Goal: Task Accomplishment & Management: Manage account settings

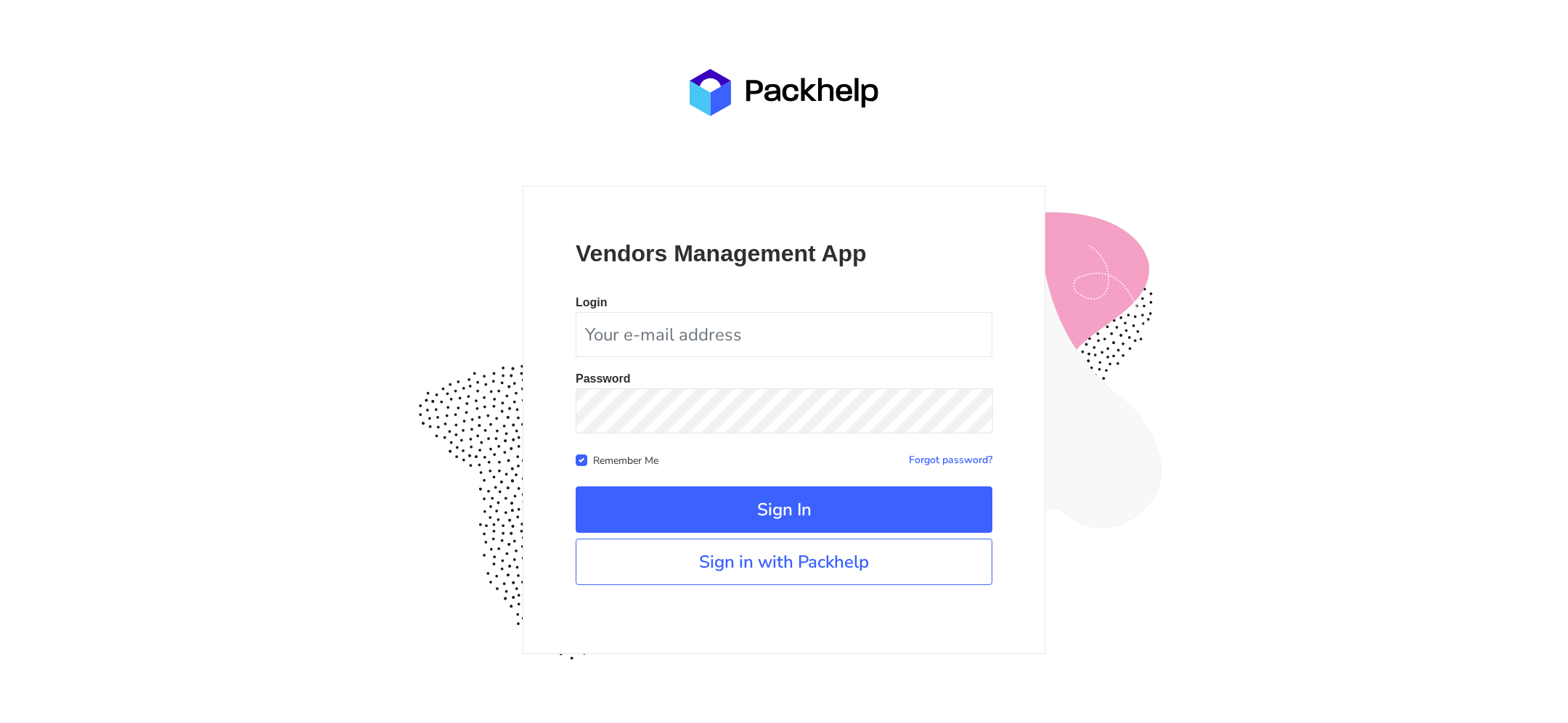
click at [813, 570] on link "Sign in with Packhelp" at bounding box center [783, 562] width 416 height 46
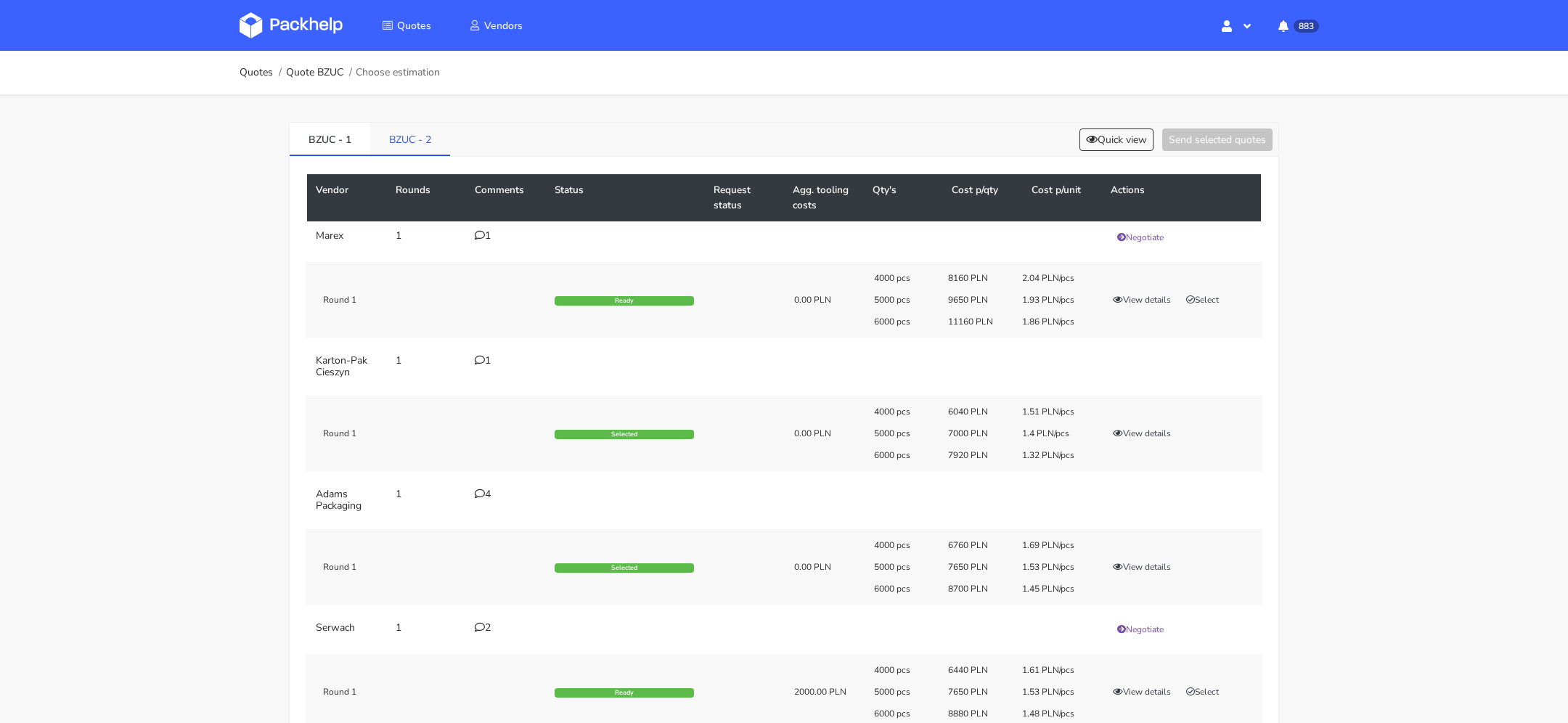
click at [428, 128] on link "BZUC - 2" at bounding box center [410, 138] width 80 height 32
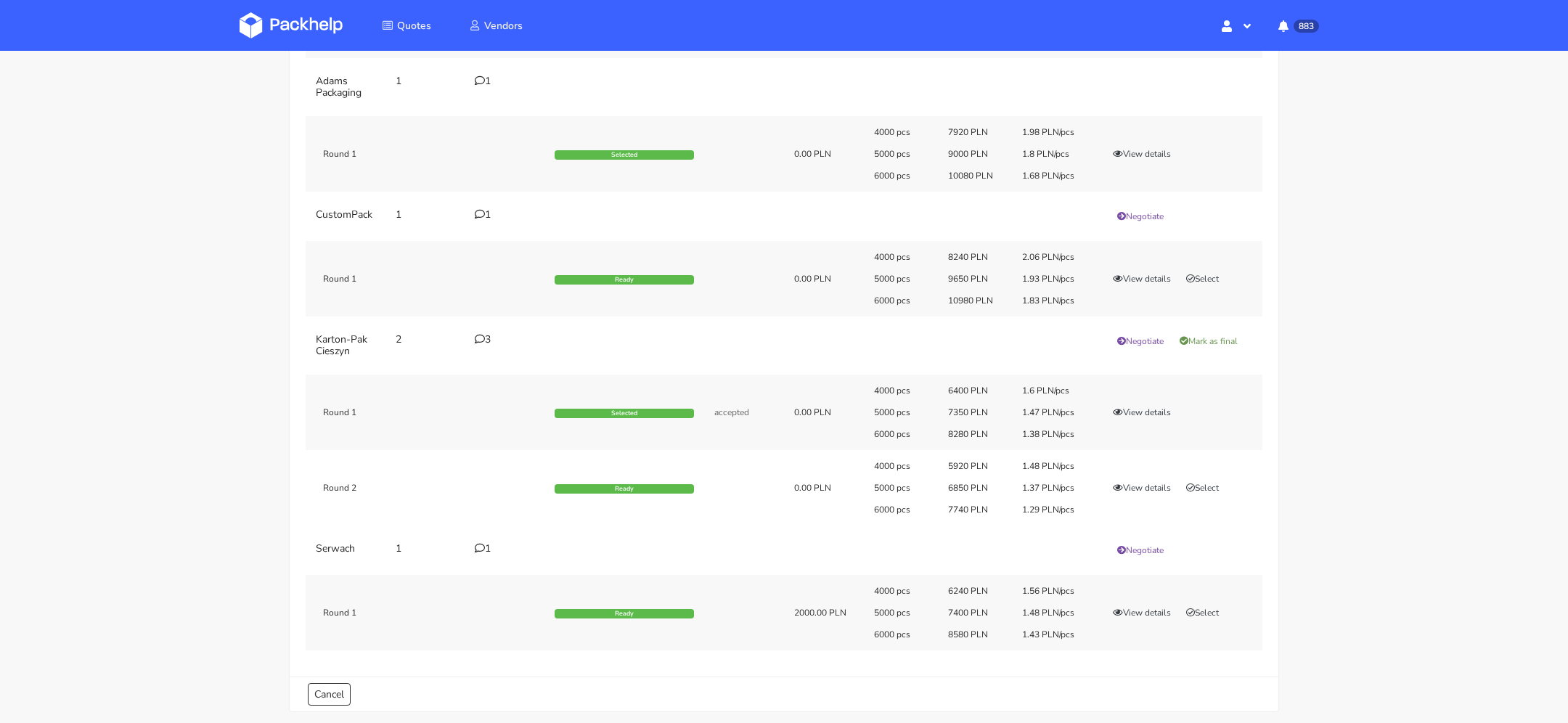
scroll to position [281, 0]
click at [1140, 486] on button "View details" at bounding box center [1142, 486] width 71 height 15
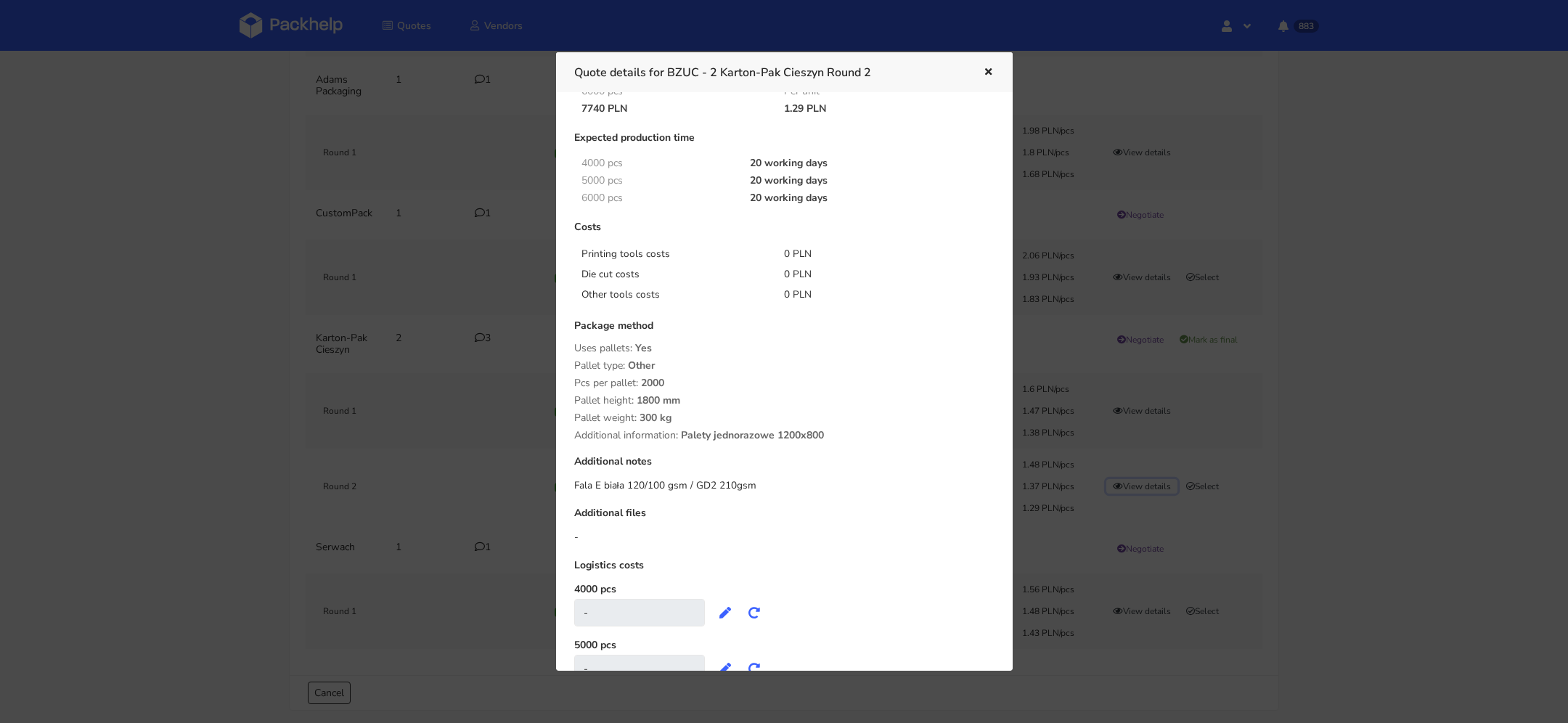
scroll to position [146, 0]
click at [981, 78] on button "button" at bounding box center [987, 72] width 16 height 19
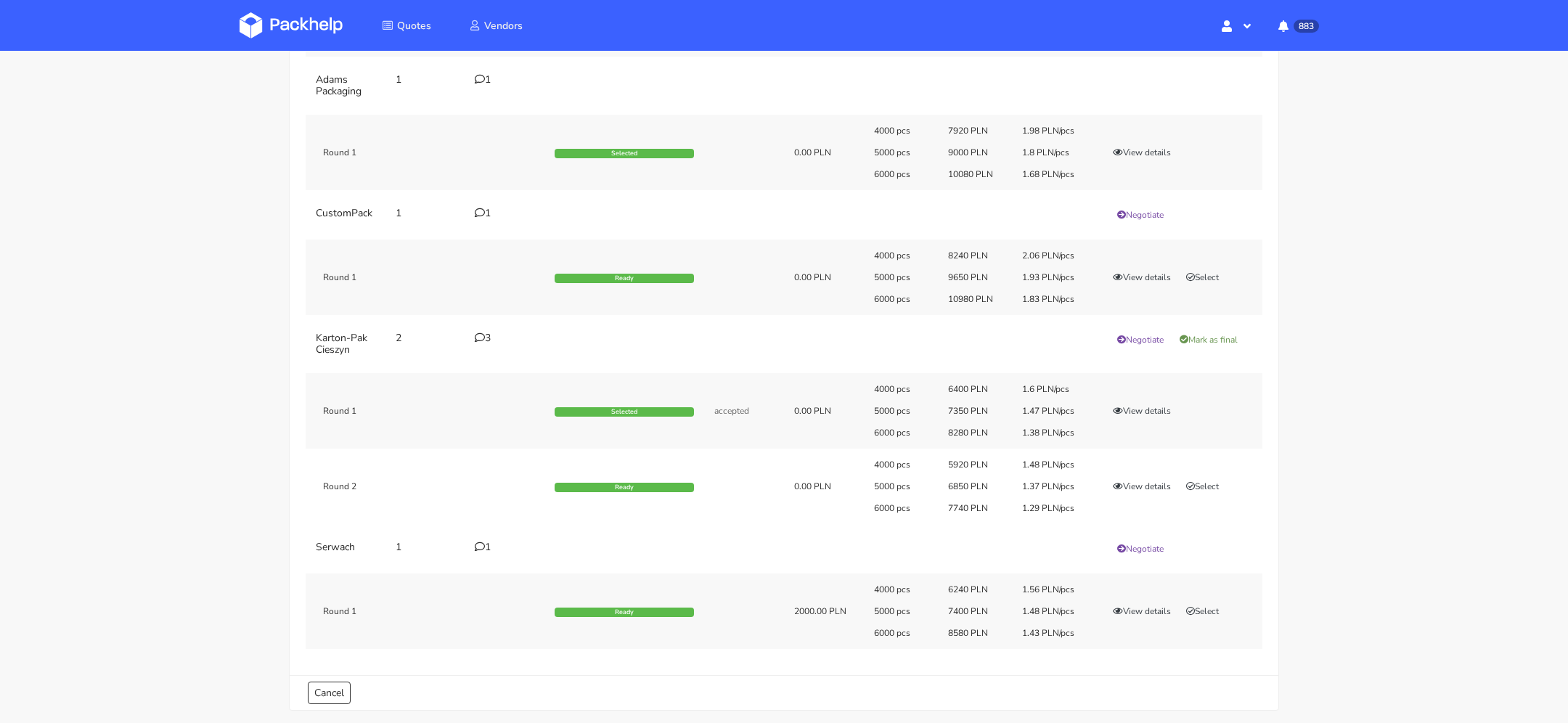
click at [473, 334] on td "3" at bounding box center [506, 344] width 80 height 41
click at [484, 335] on icon at bounding box center [480, 338] width 11 height 11
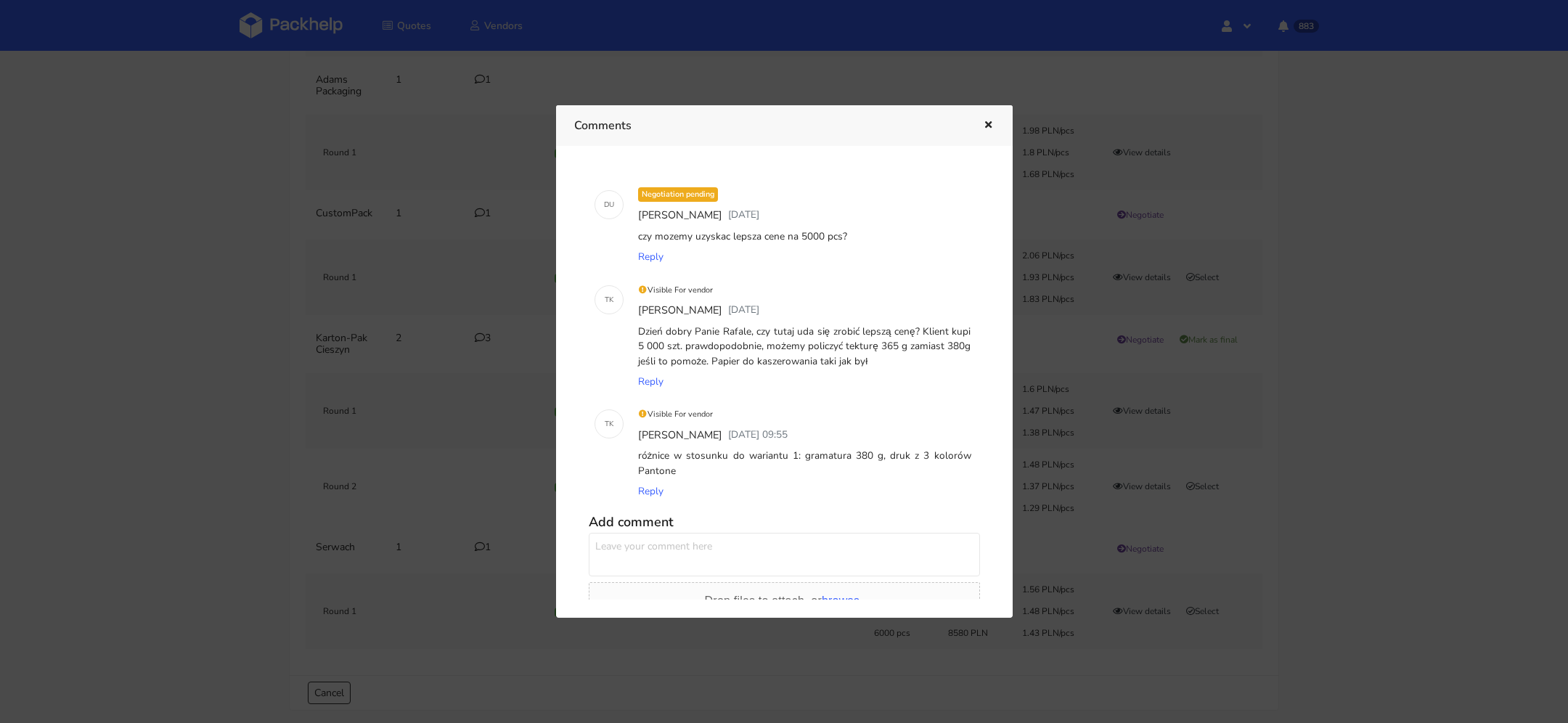
click at [986, 118] on button "button" at bounding box center [987, 125] width 16 height 19
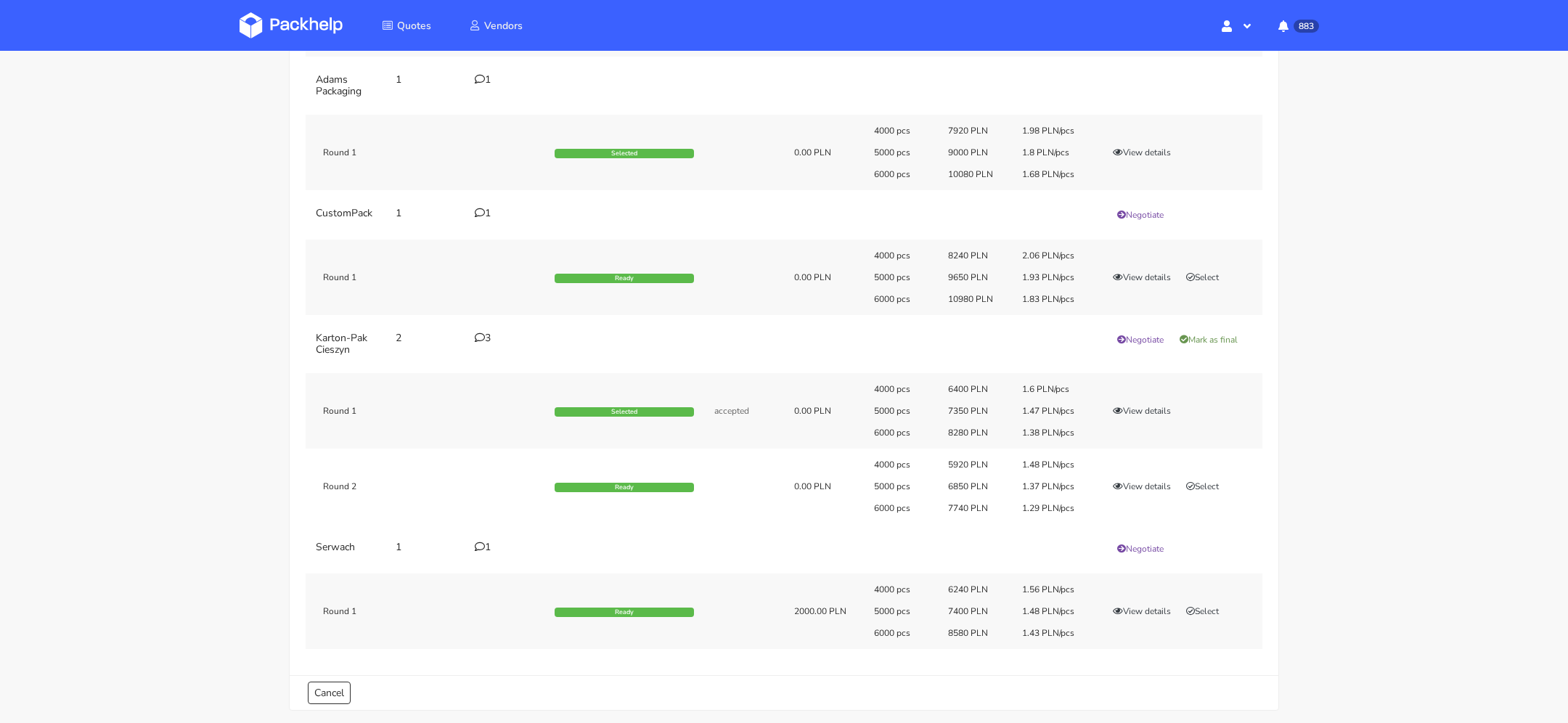
click at [1147, 416] on div "4000 pcs 6400 PLN 1.6 PLN/pcs 5000 pcs 7350 PLN 1.47 PLN/pcs 6000 pcs 8280 PLN …" at bounding box center [1062, 411] width 398 height 55
click at [1144, 406] on button "View details" at bounding box center [1142, 411] width 71 height 15
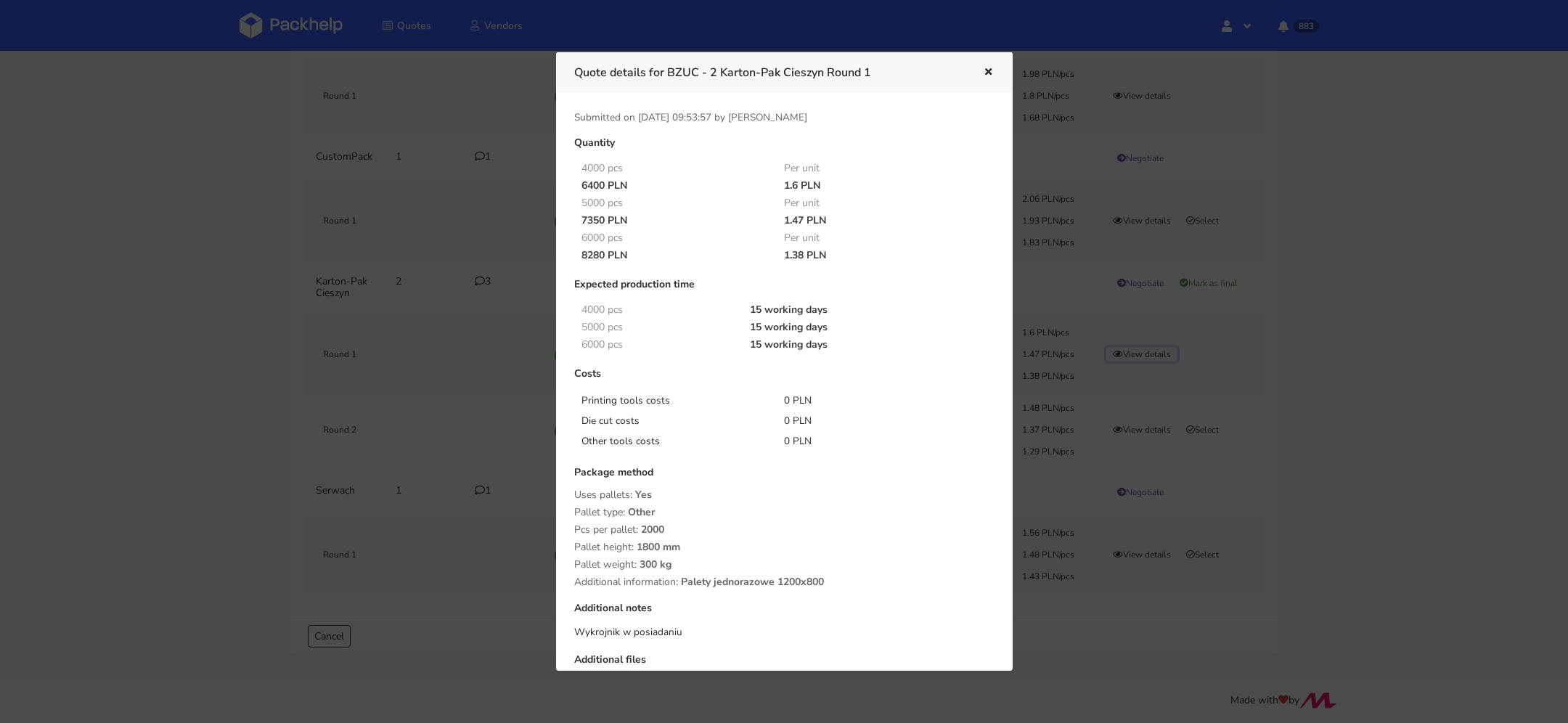
scroll to position [0, 0]
click at [988, 65] on button "button" at bounding box center [987, 72] width 16 height 19
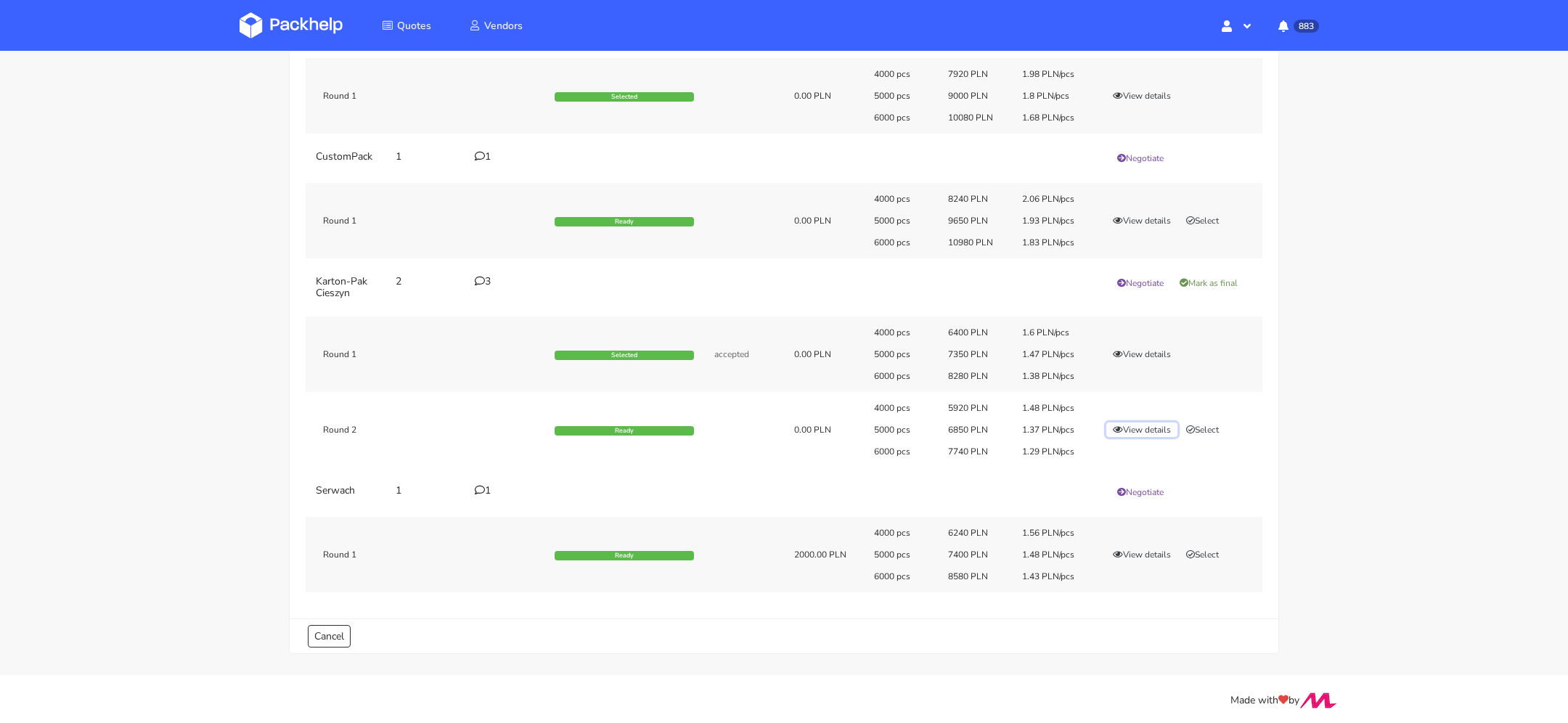
click at [1145, 430] on button "View details" at bounding box center [1142, 430] width 71 height 15
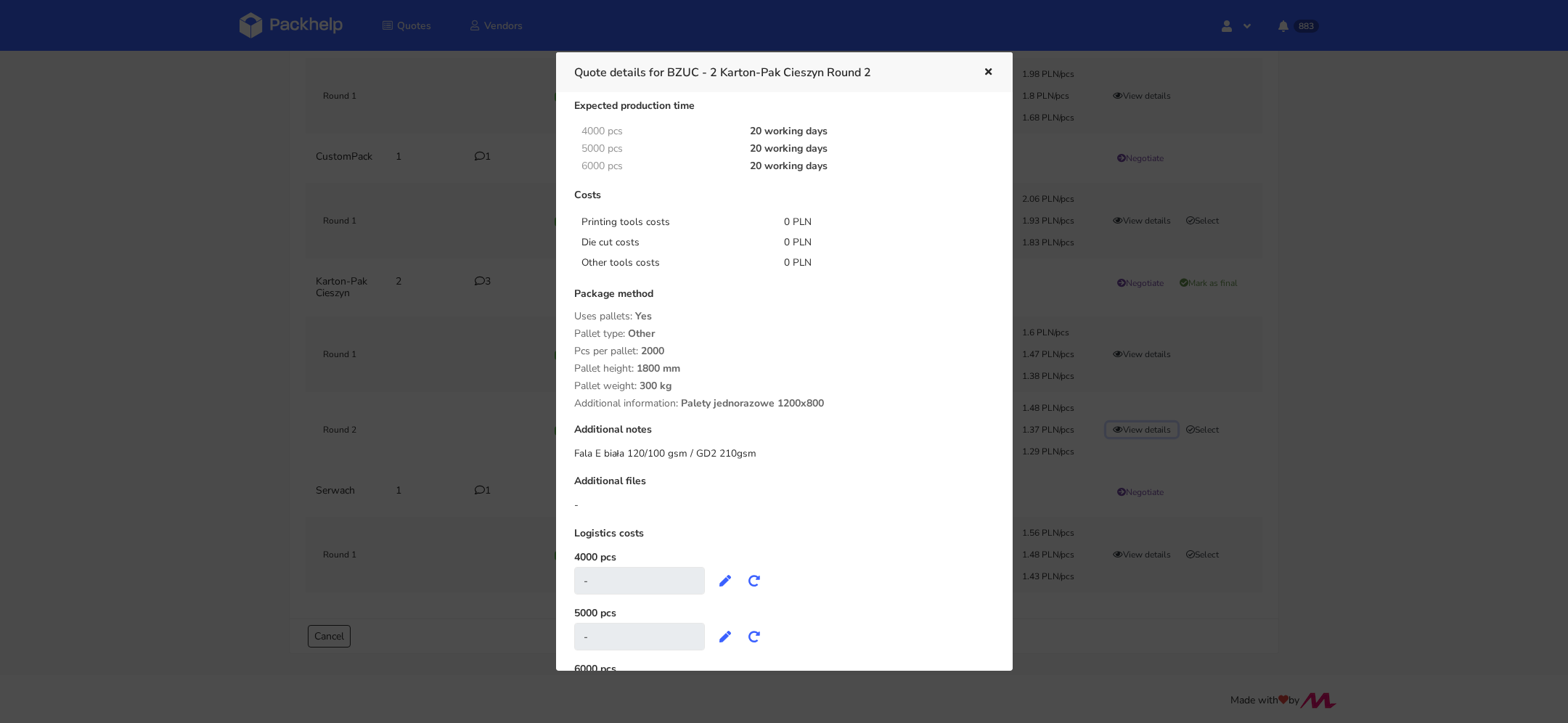
scroll to position [182, 0]
drag, startPoint x: 755, startPoint y: 449, endPoint x: 571, endPoint y: 444, distance: 184.1
click at [571, 444] on div "Quantity 4000 pcs Per unit 5920 PLN 1.48 PLN 5000 pcs Per unit 6850 PLN 1.37 PL…" at bounding box center [784, 336] width 441 height 762
copy div "Fala E biała 120/100 gsm / GD2 210gsm"
click at [989, 67] on icon "button" at bounding box center [988, 72] width 12 height 11
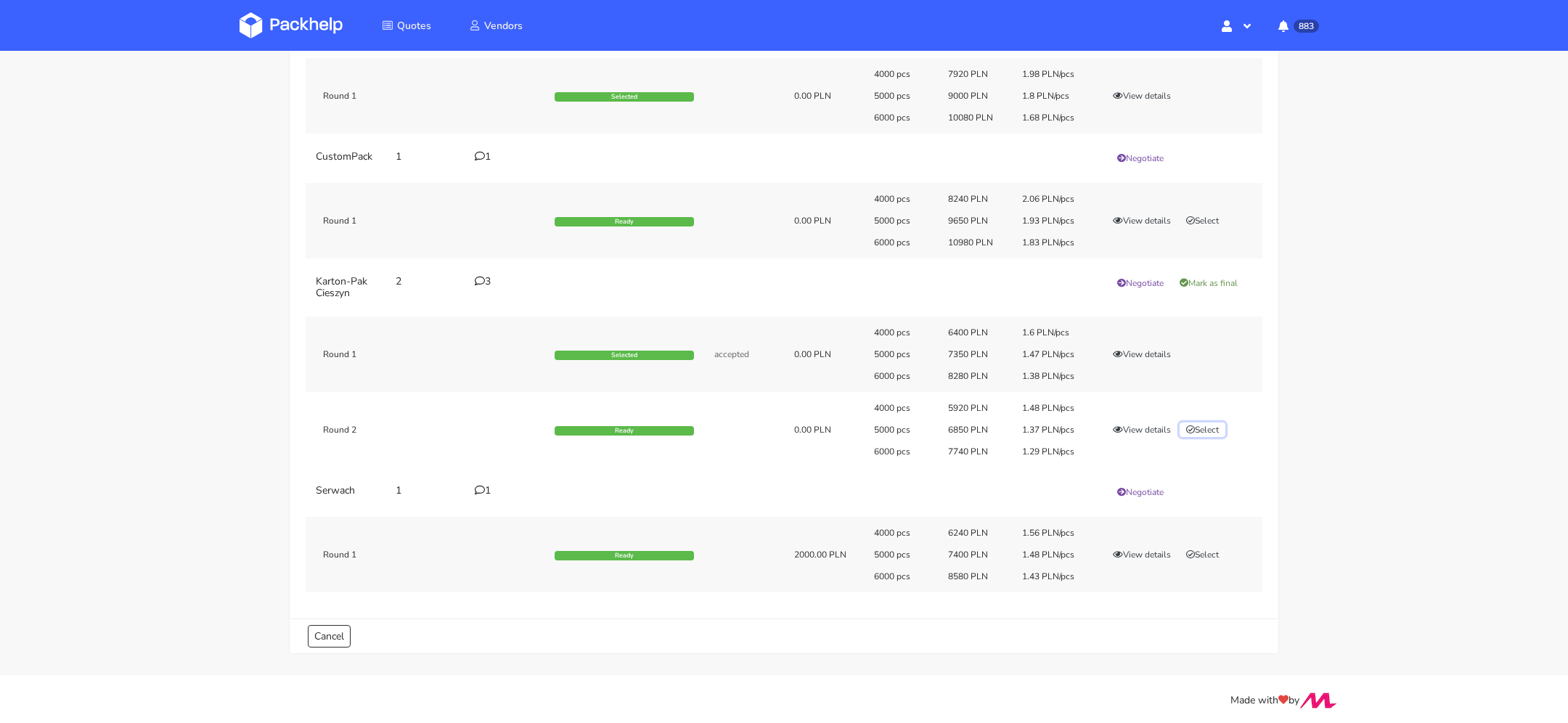
click at [1208, 426] on button "Select" at bounding box center [1202, 430] width 45 height 15
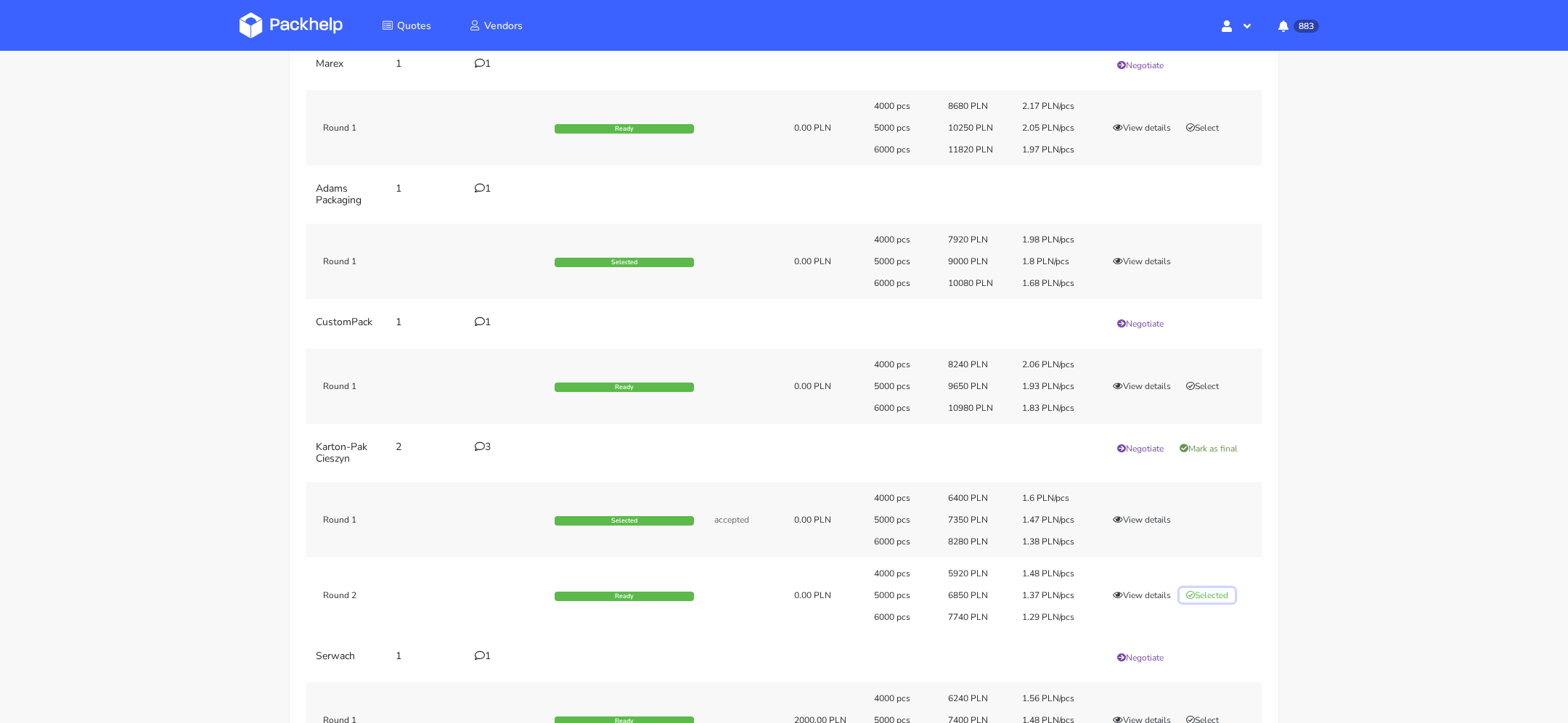
scroll to position [169, 0]
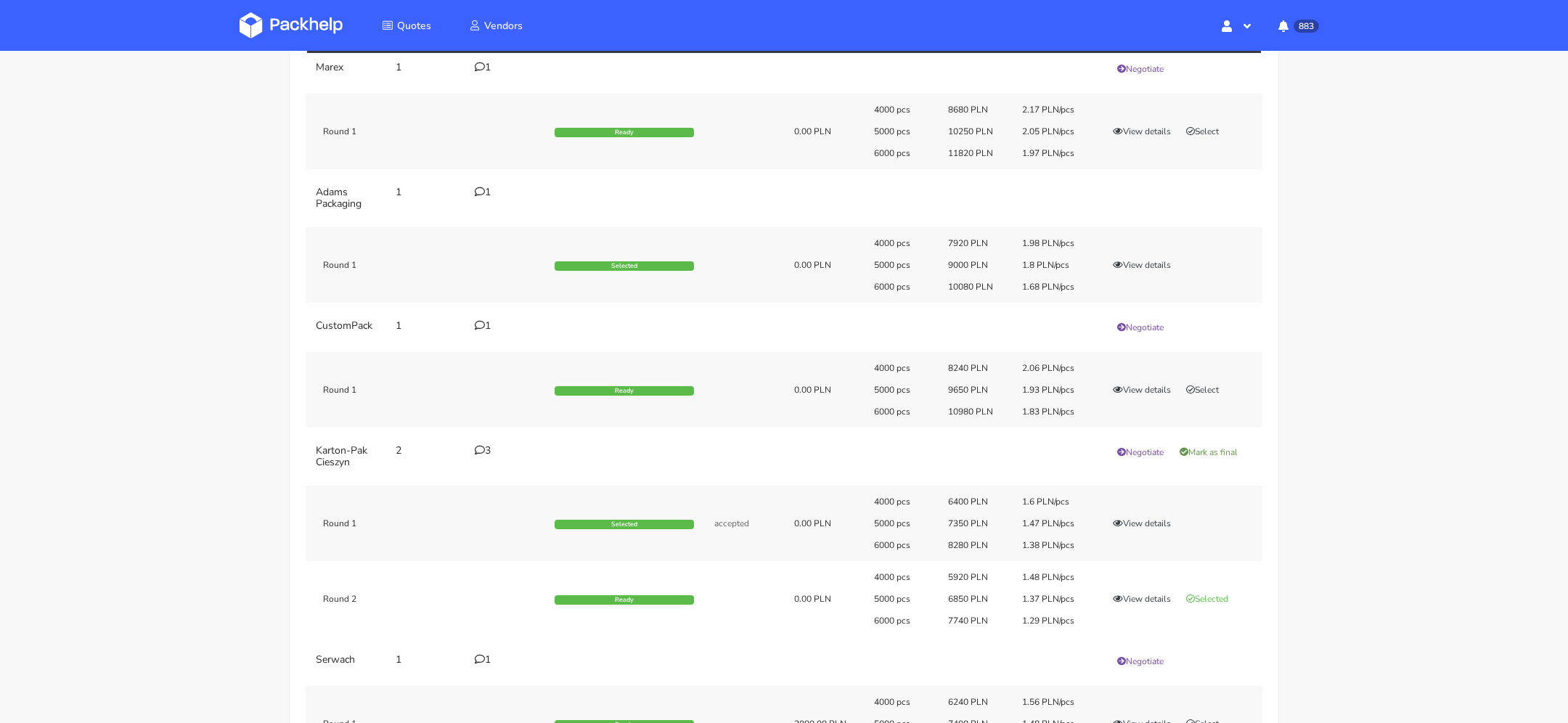
click at [488, 450] on div "3" at bounding box center [506, 450] width 62 height 11
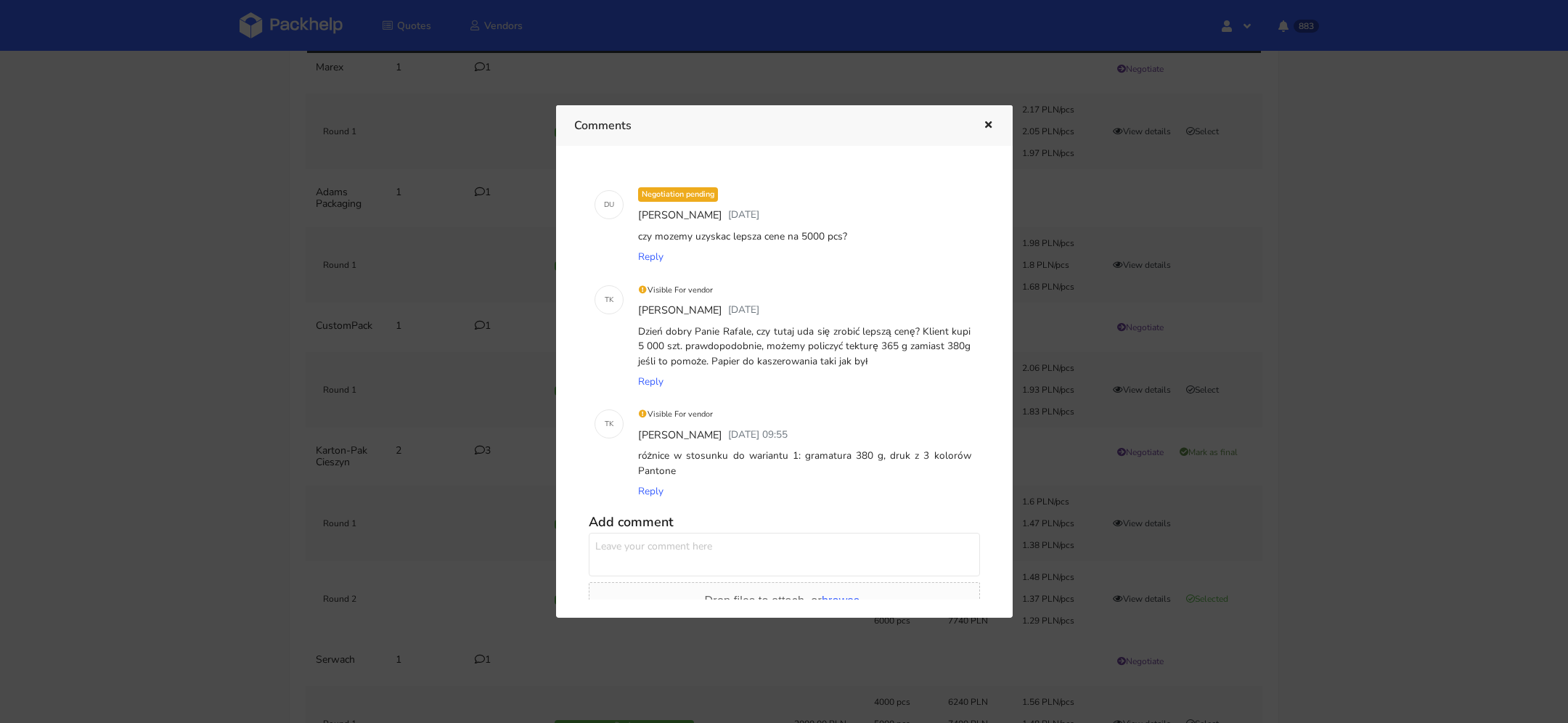
click at [991, 120] on icon "button" at bounding box center [988, 125] width 12 height 11
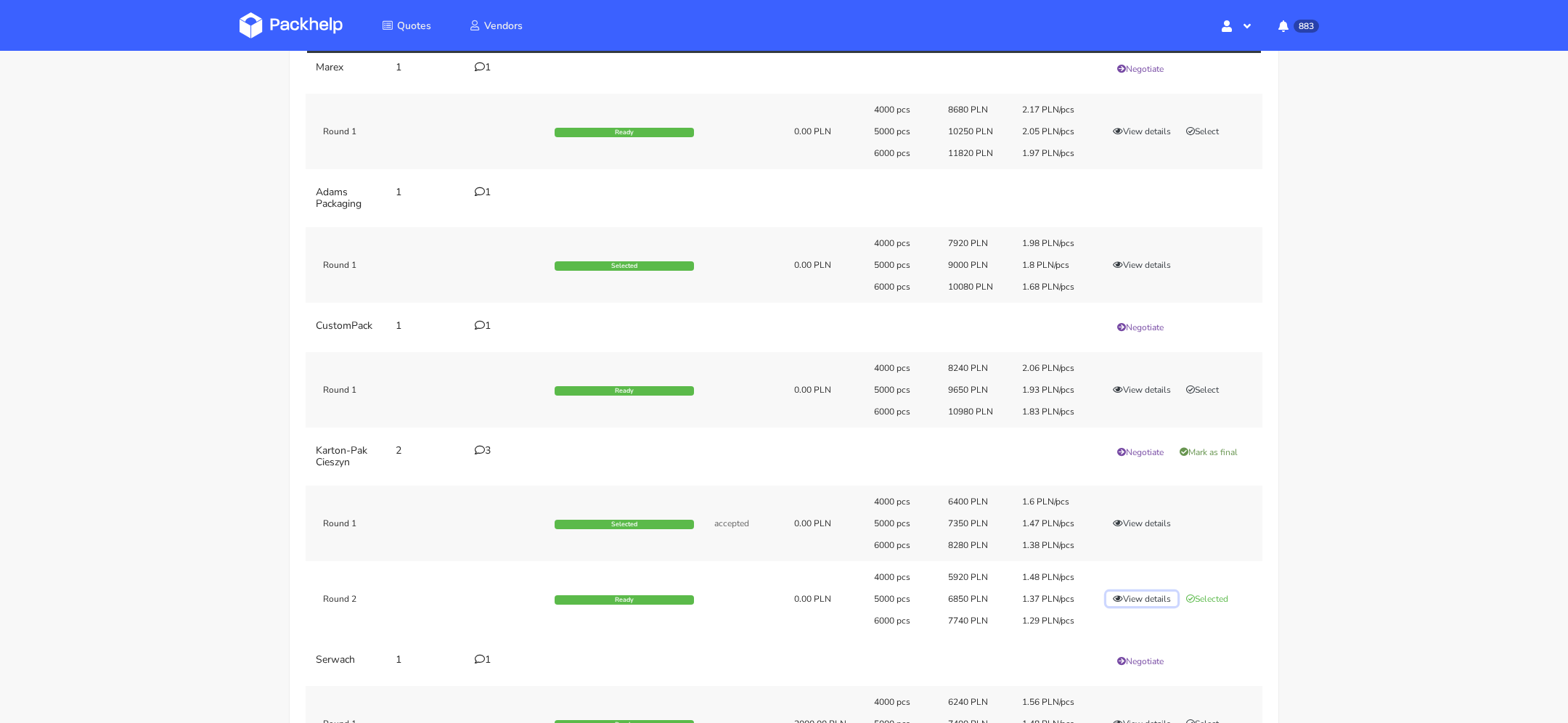
click at [1135, 595] on button "View details" at bounding box center [1142, 599] width 71 height 15
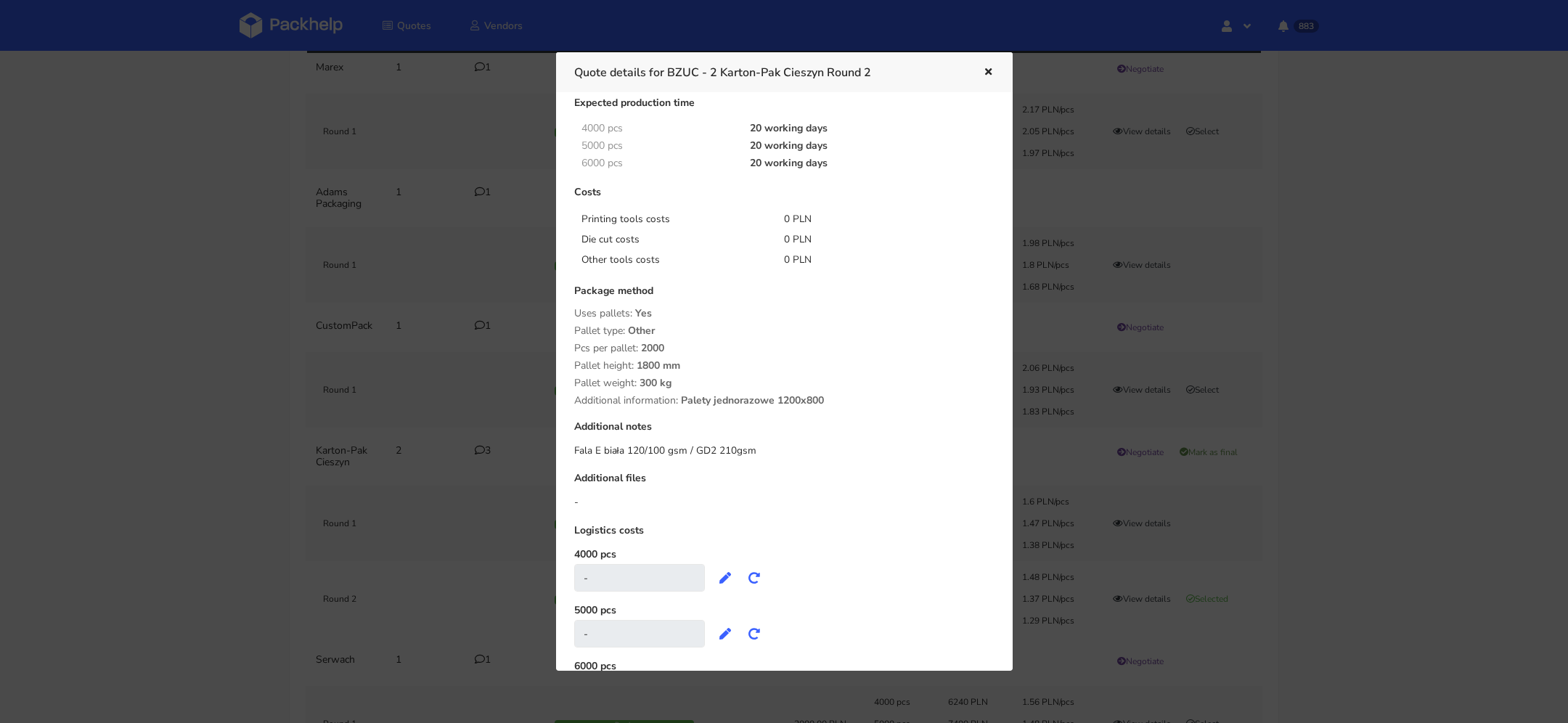
click at [979, 68] on button "button" at bounding box center [987, 72] width 16 height 19
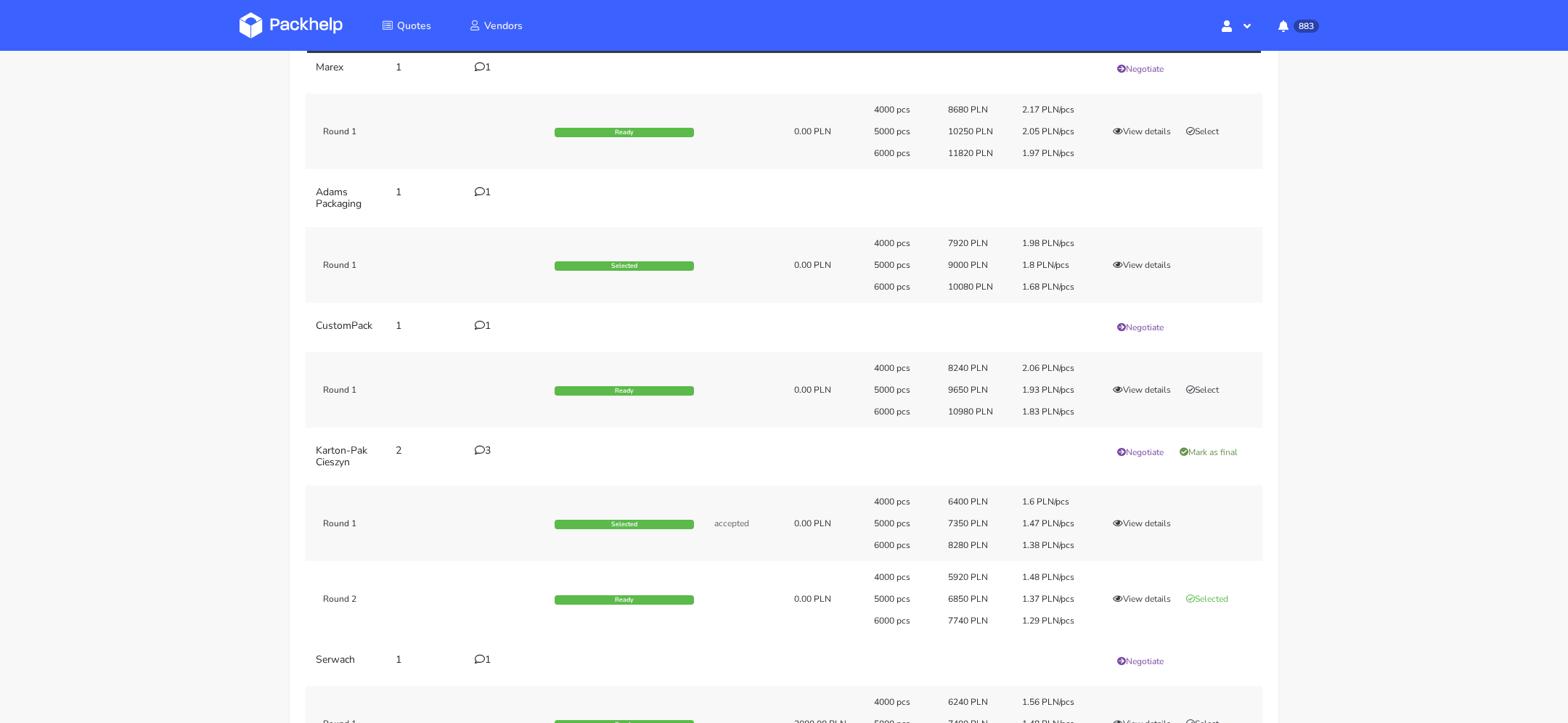
scroll to position [0, 0]
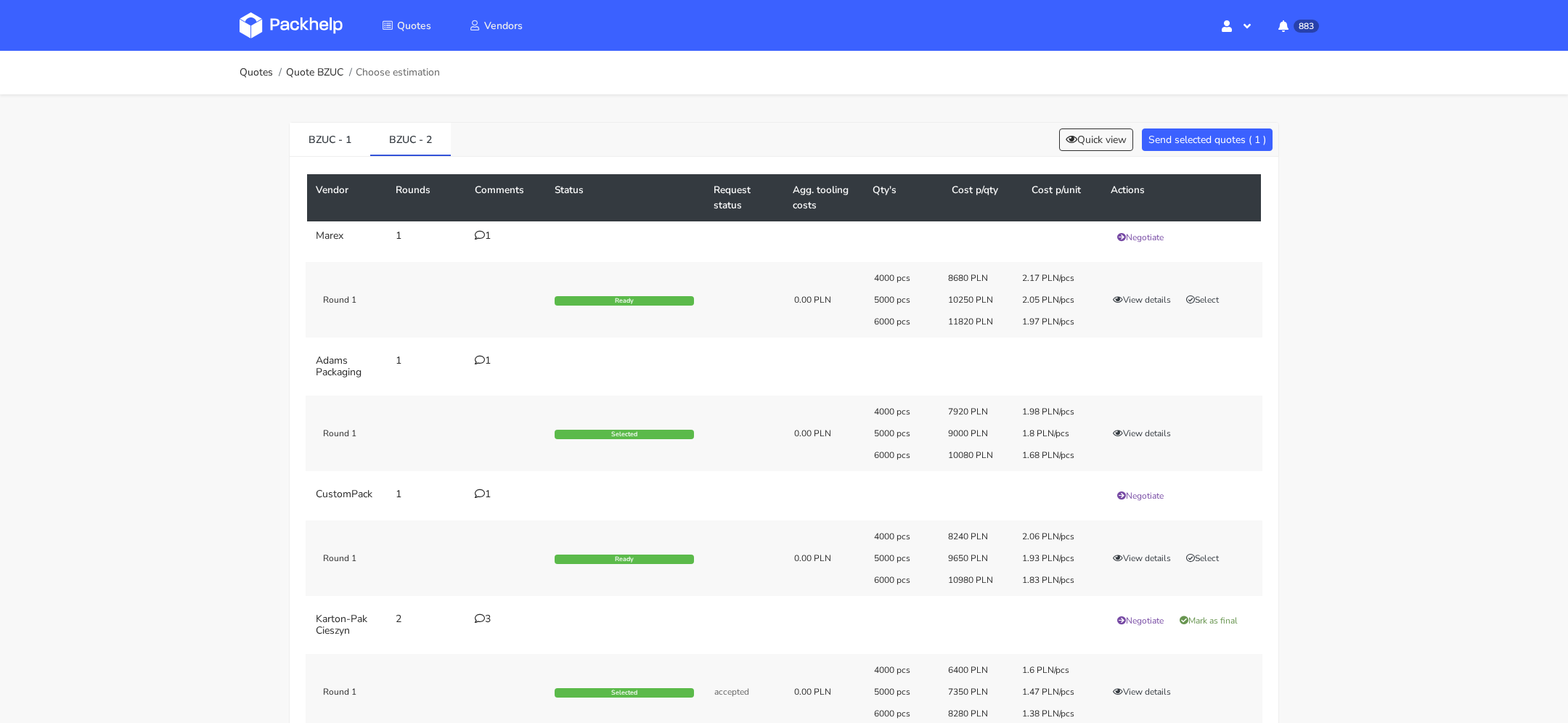
click at [334, 164] on div "Vendor Rounds Comments Status Request status Agg. tooling costs Qty's Cost p/qt…" at bounding box center [784, 556] width 989 height 799
click at [335, 134] on link "BZUC - 1" at bounding box center [330, 138] width 80 height 32
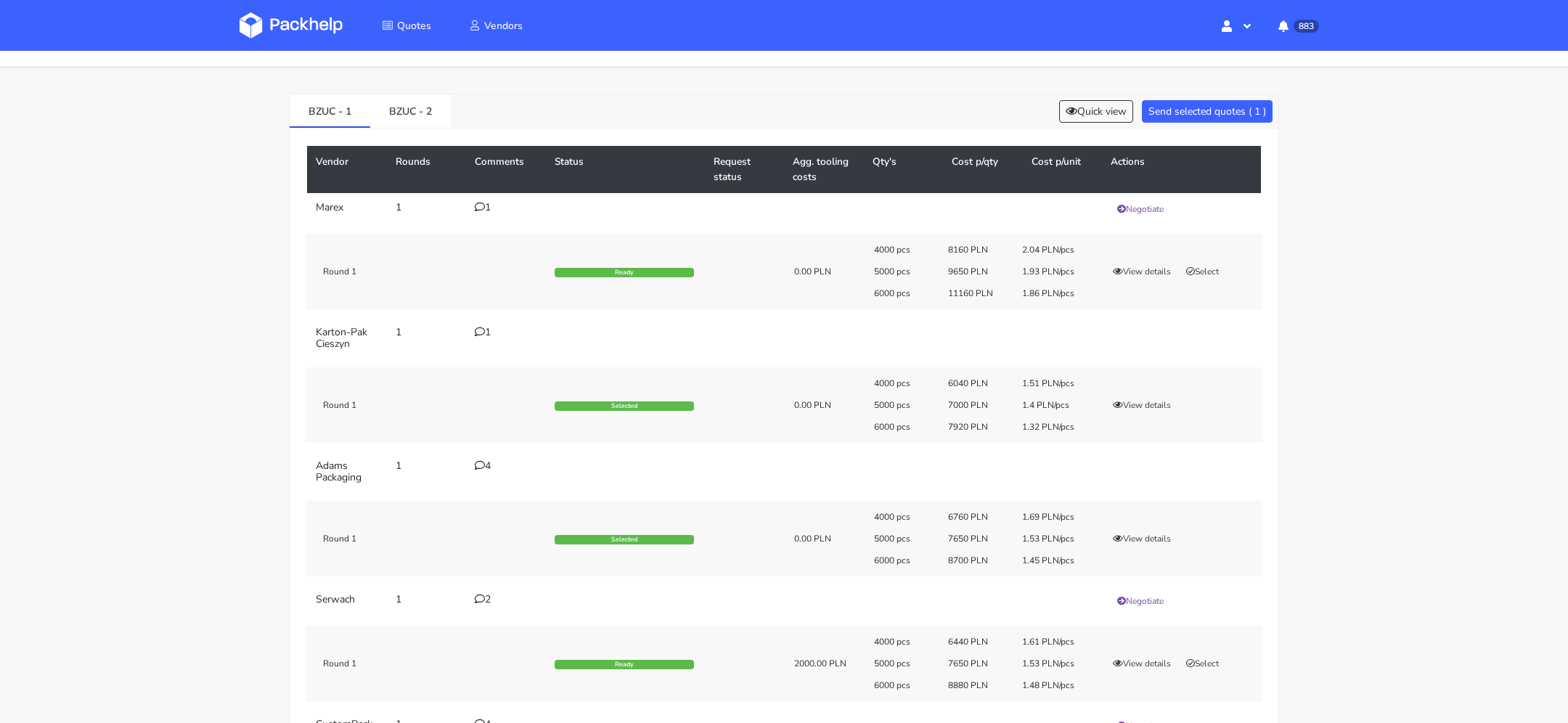
scroll to position [54, 0]
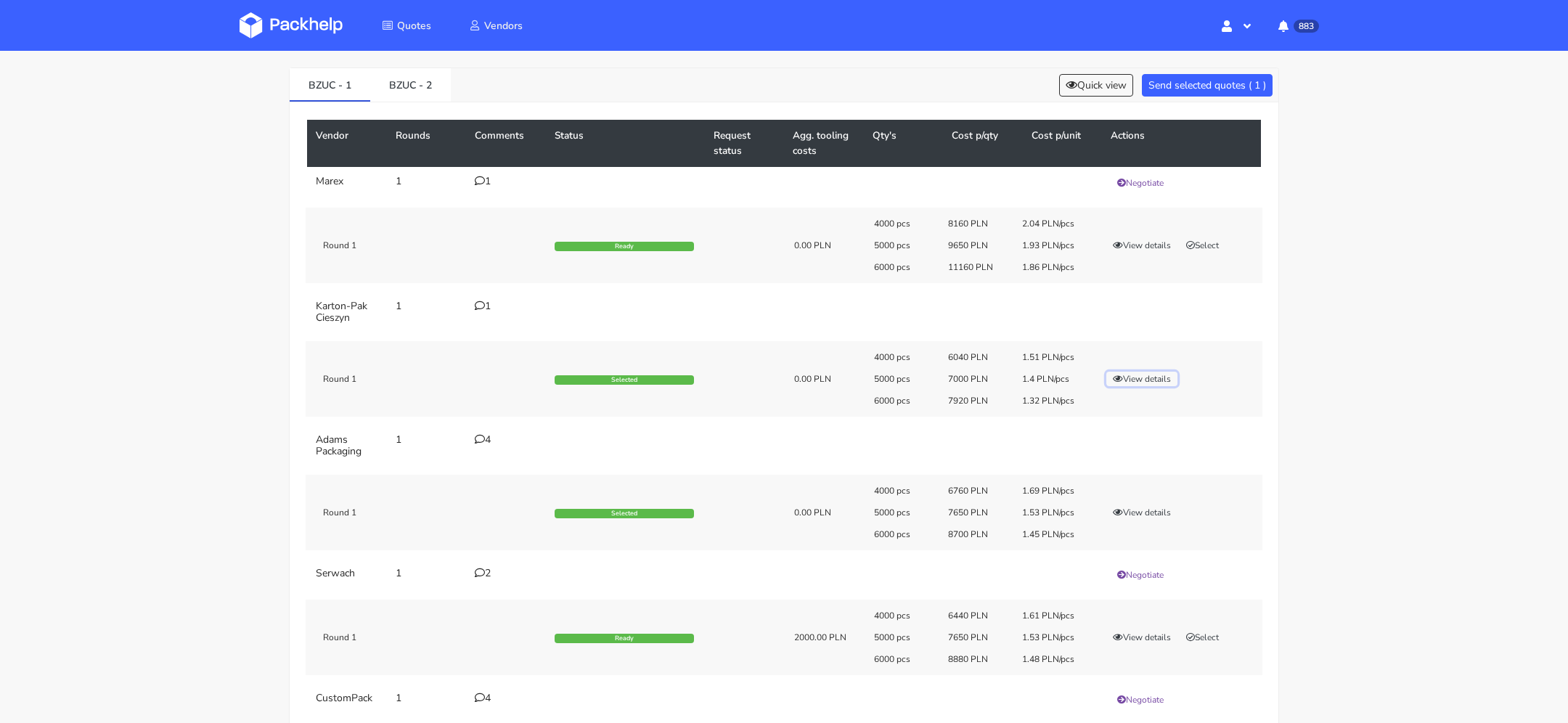
click at [1133, 377] on button "View details" at bounding box center [1142, 379] width 71 height 15
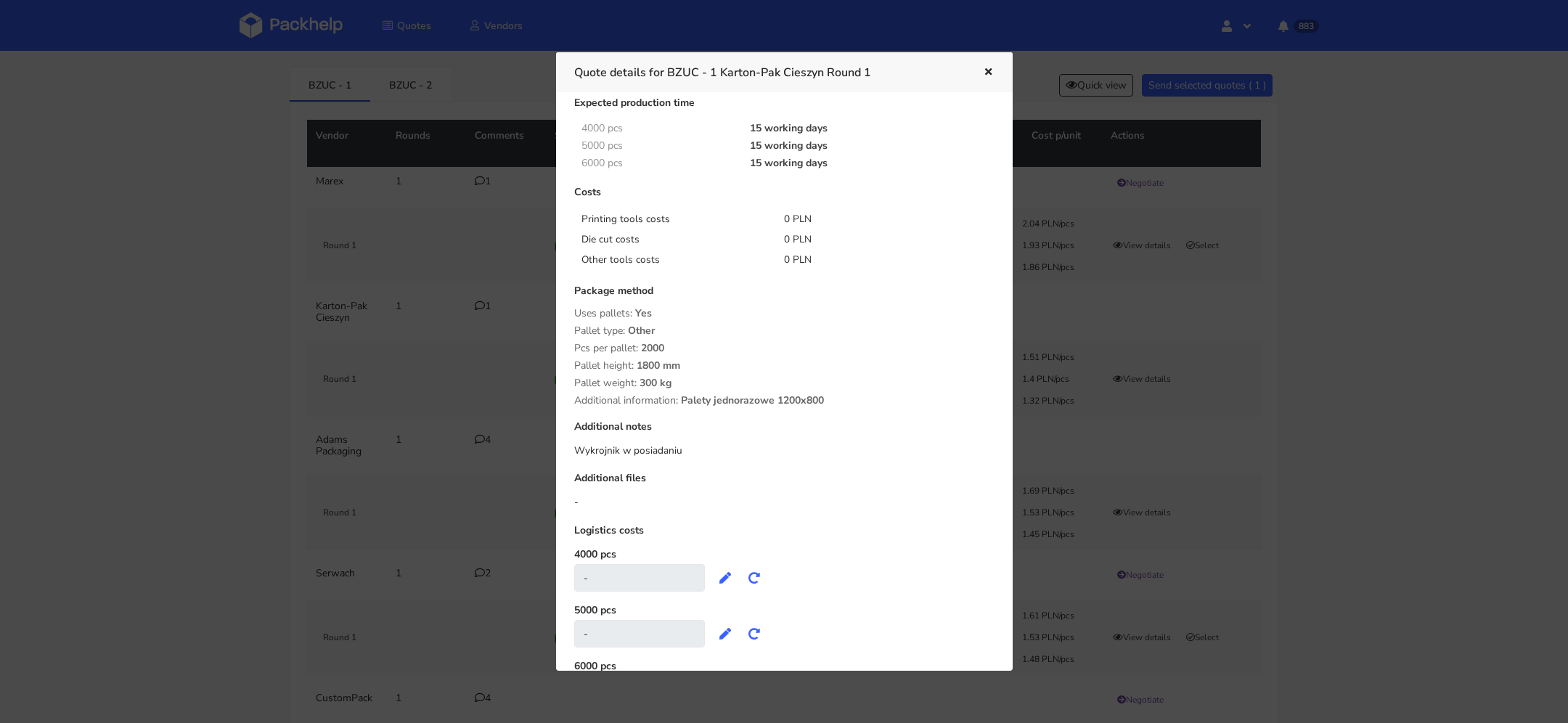
click at [988, 68] on icon "button" at bounding box center [988, 72] width 12 height 11
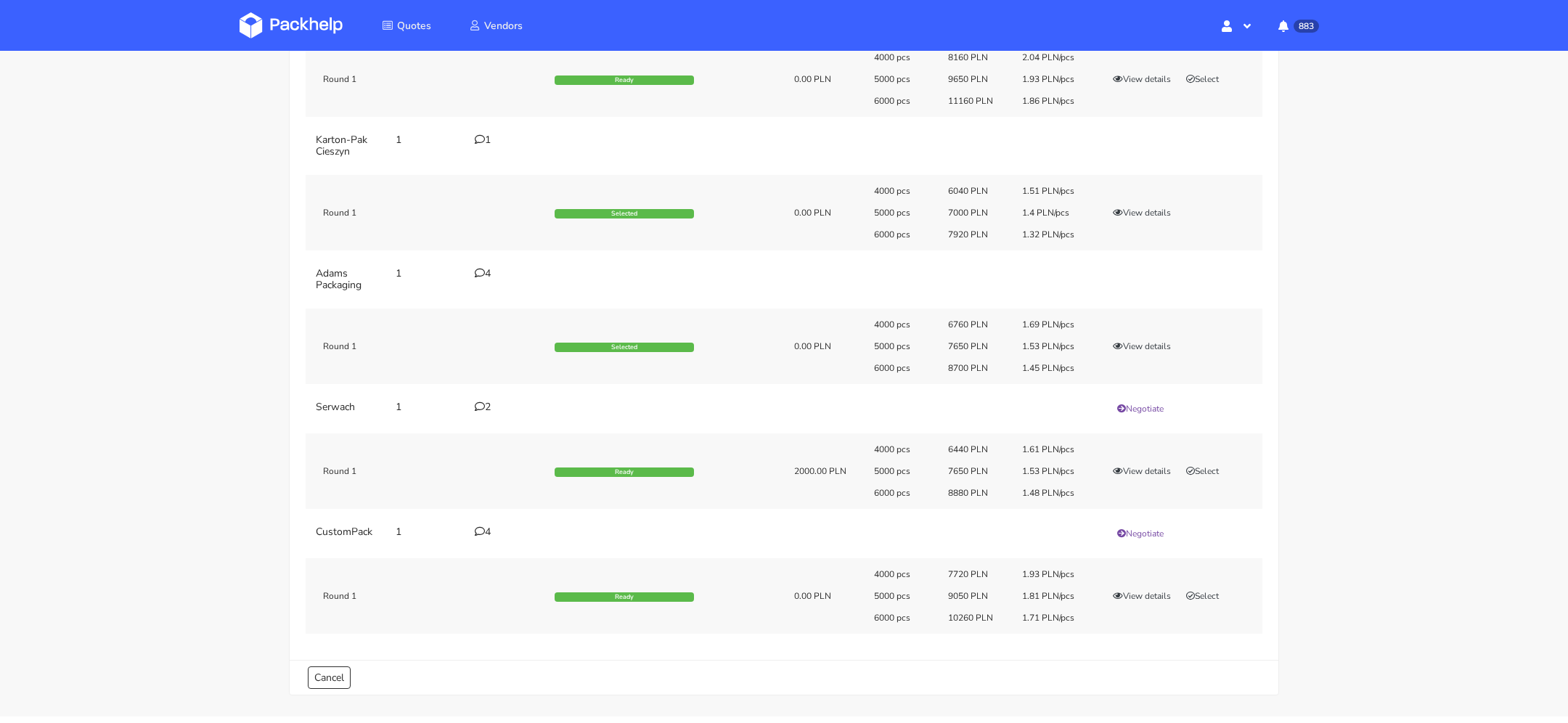
scroll to position [90, 0]
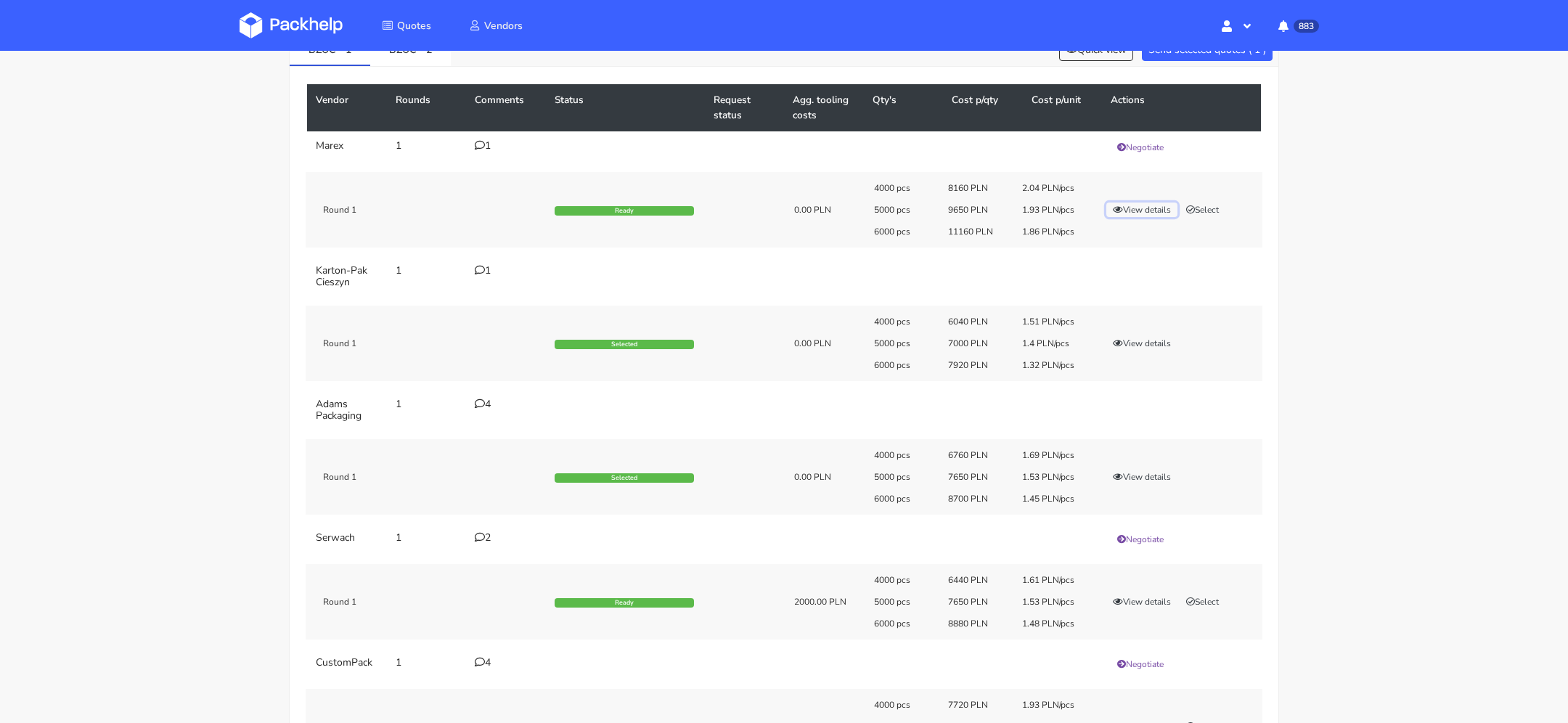
click at [1137, 206] on button "View details" at bounding box center [1142, 210] width 71 height 15
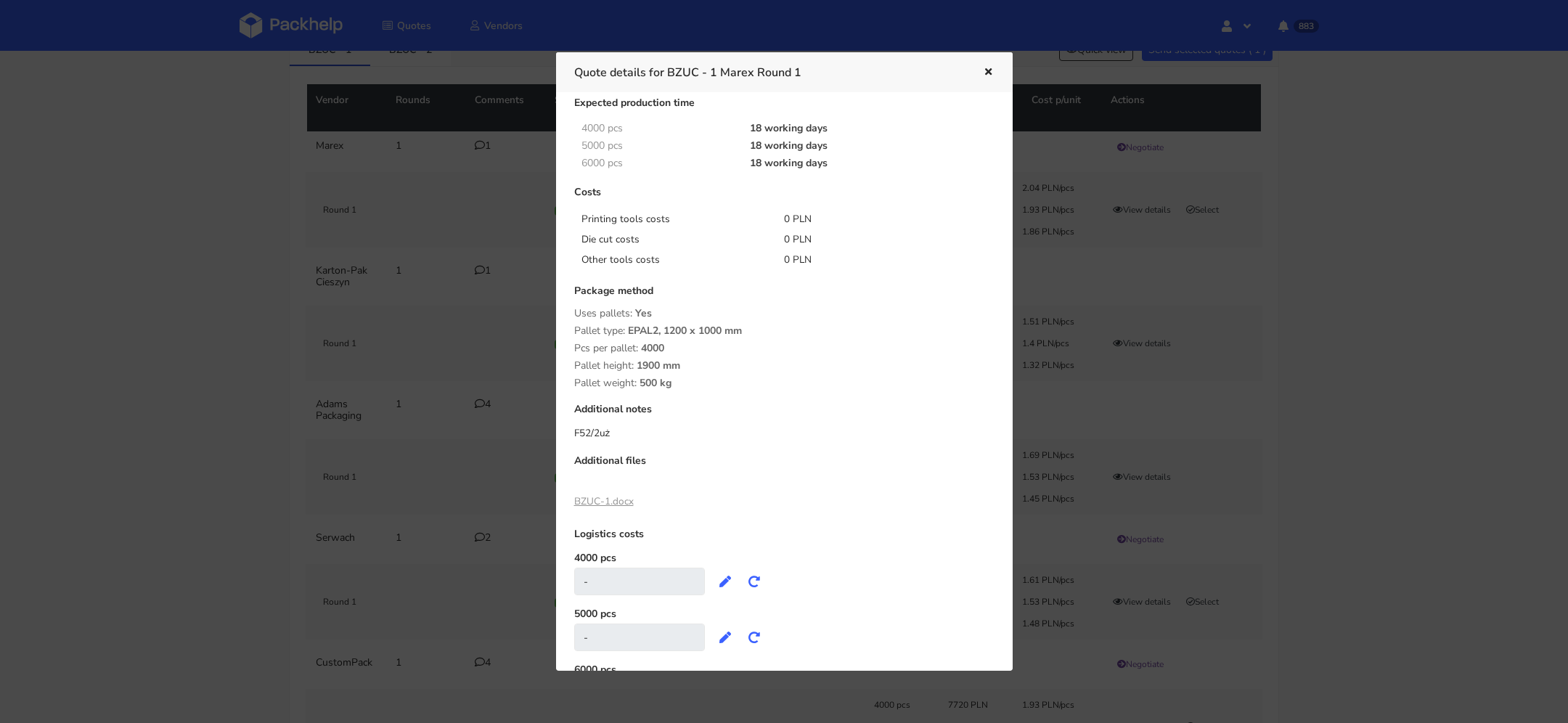
click at [620, 503] on link "BZUC-1.docx" at bounding box center [604, 501] width 59 height 14
click at [996, 68] on div "Quote details for BZUC - 1 Marex Round 1" at bounding box center [784, 71] width 457 height 40
click at [984, 69] on icon "button" at bounding box center [988, 72] width 12 height 11
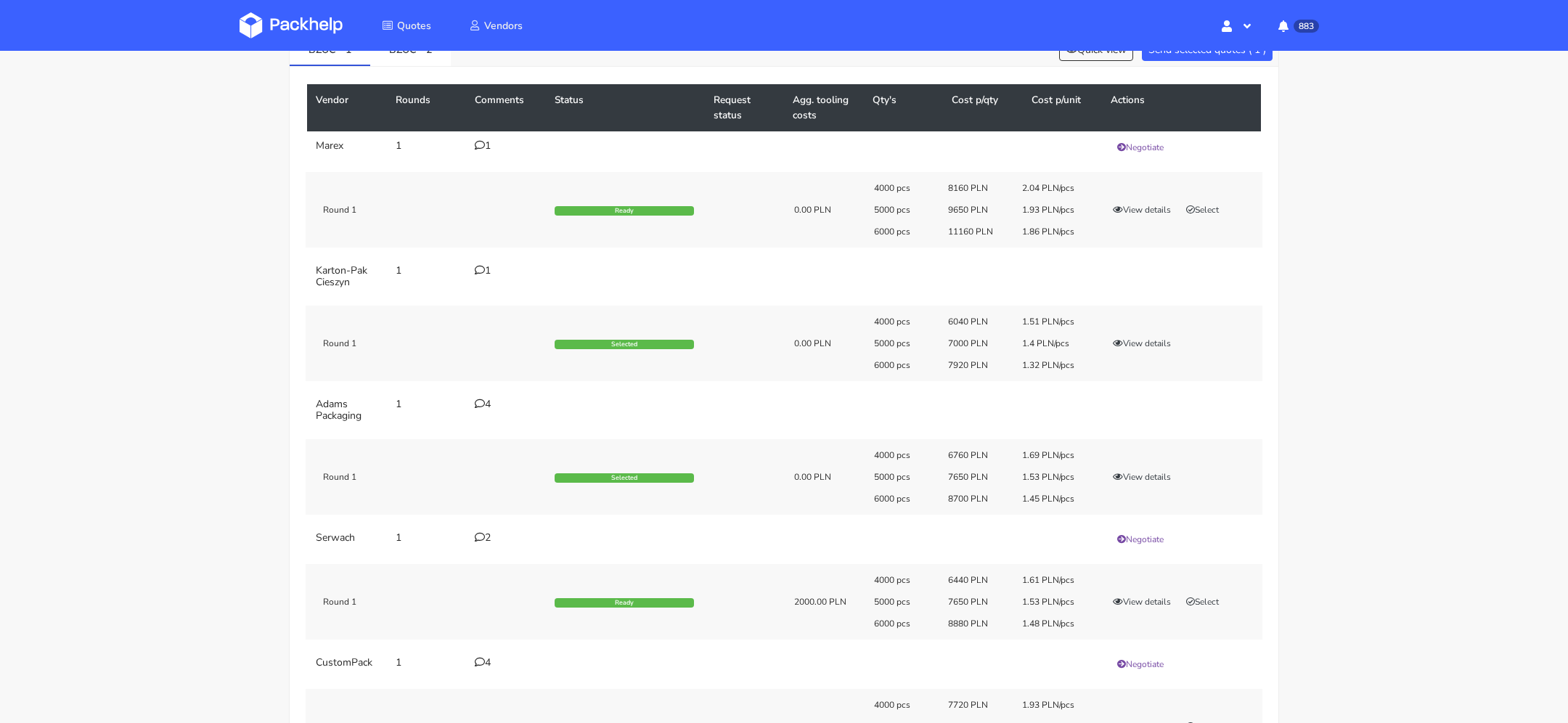
scroll to position [0, 0]
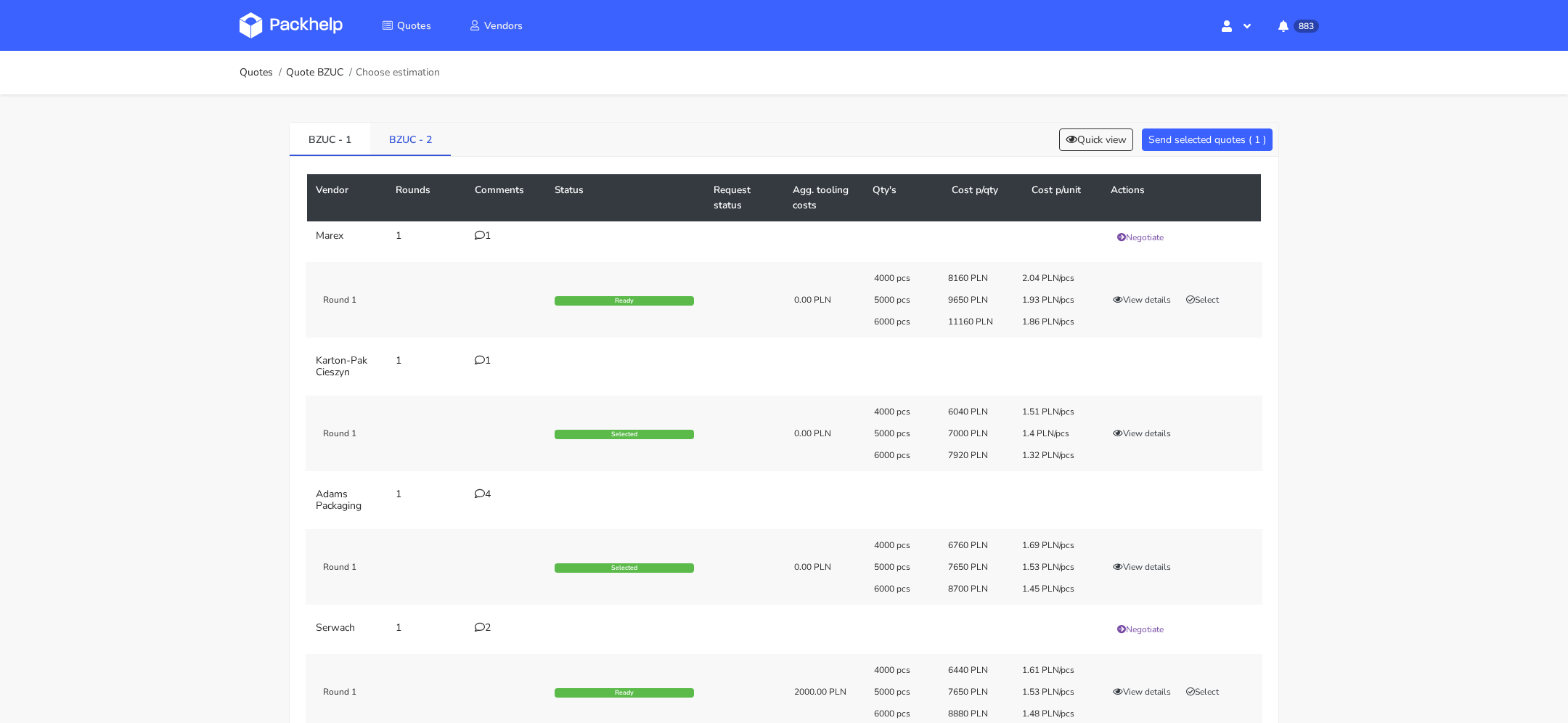
click at [420, 153] on link "BZUC - 2" at bounding box center [410, 138] width 80 height 32
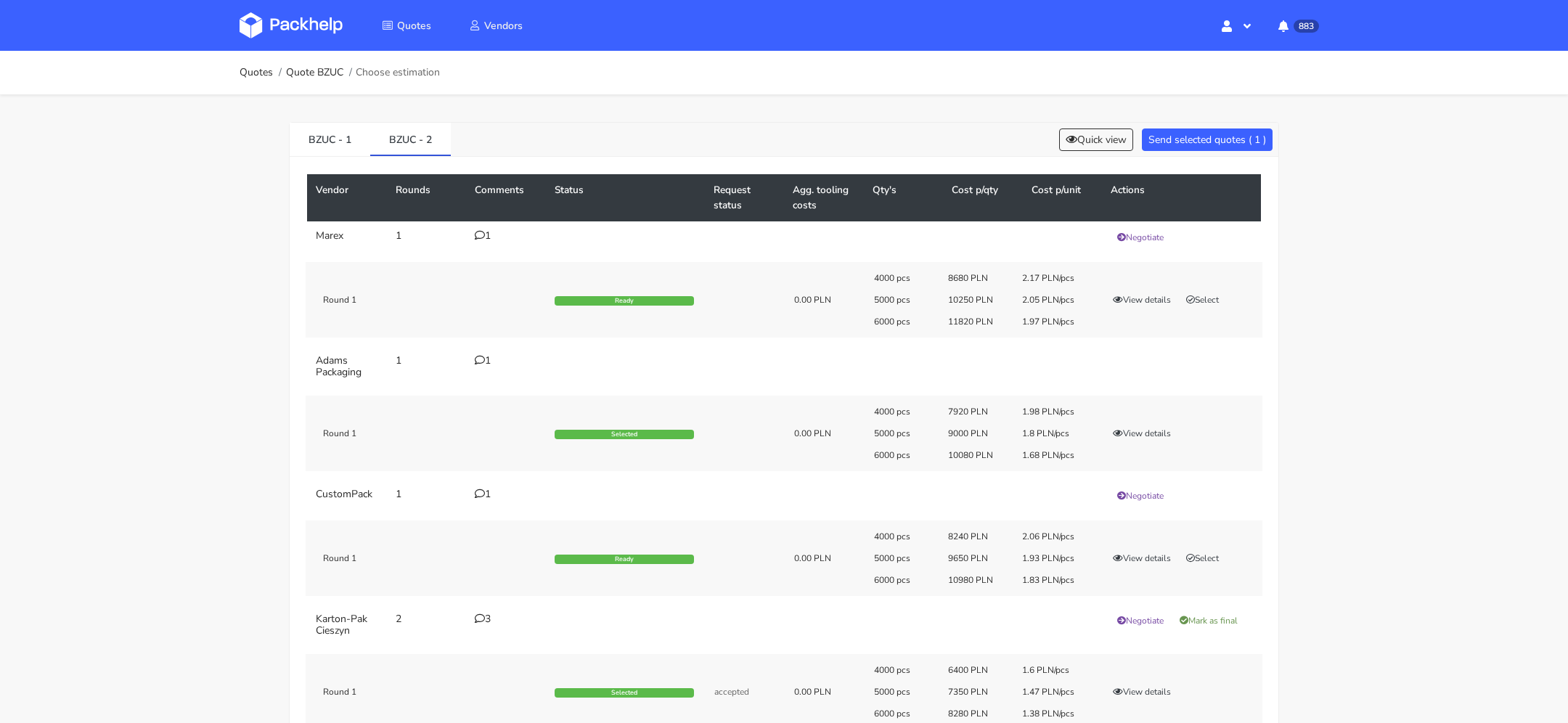
scroll to position [175, 0]
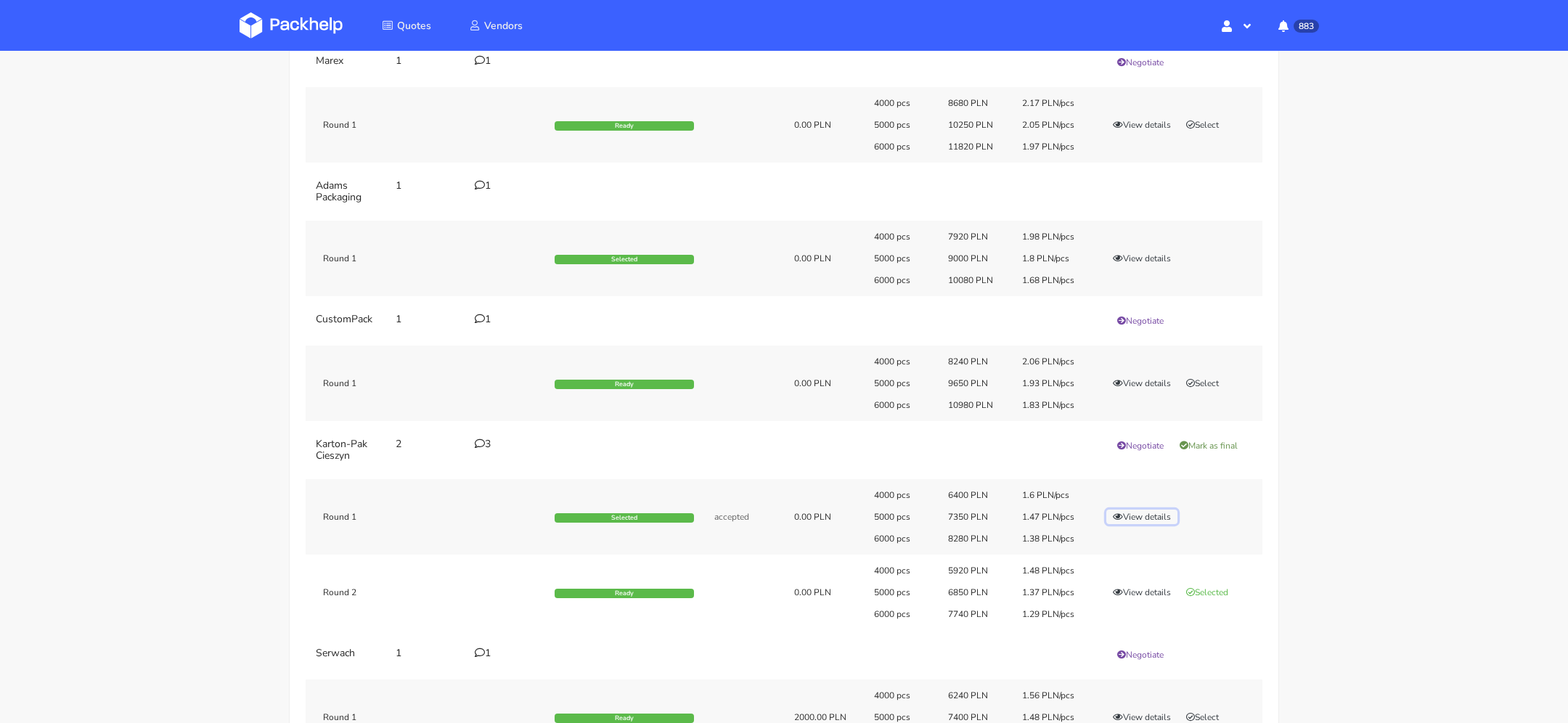
click at [1148, 510] on button "View details" at bounding box center [1142, 517] width 71 height 15
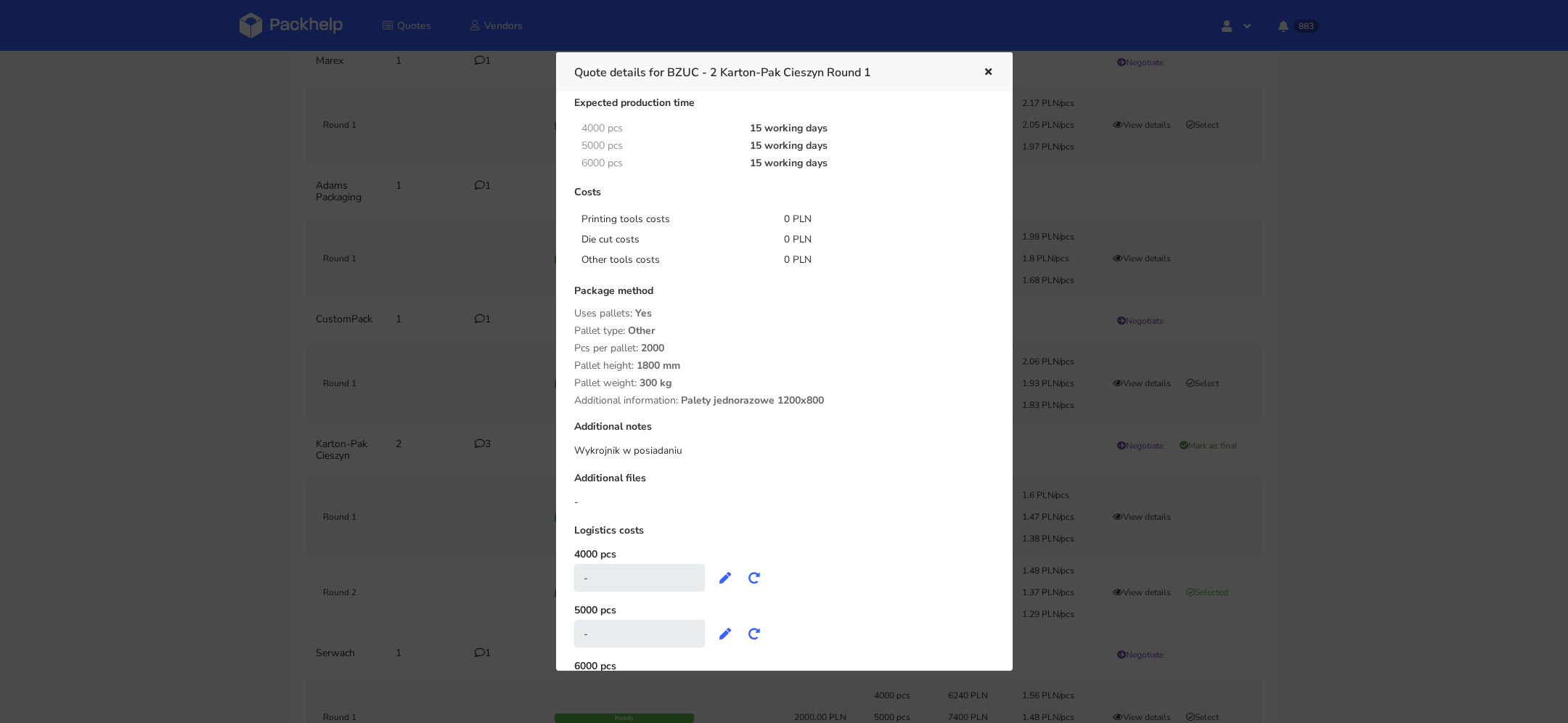
click at [990, 71] on icon "button" at bounding box center [988, 72] width 12 height 11
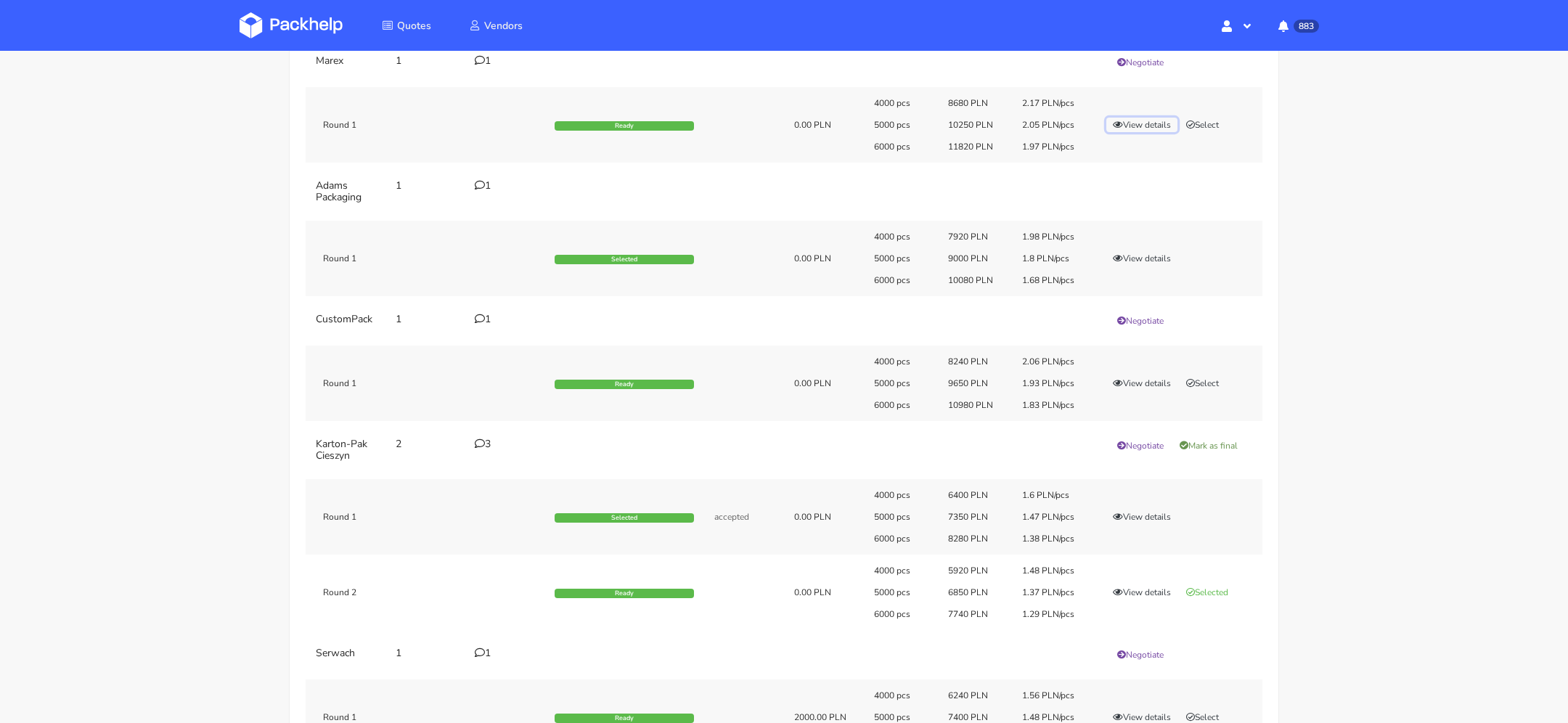
click at [1129, 126] on button "View details" at bounding box center [1142, 125] width 71 height 15
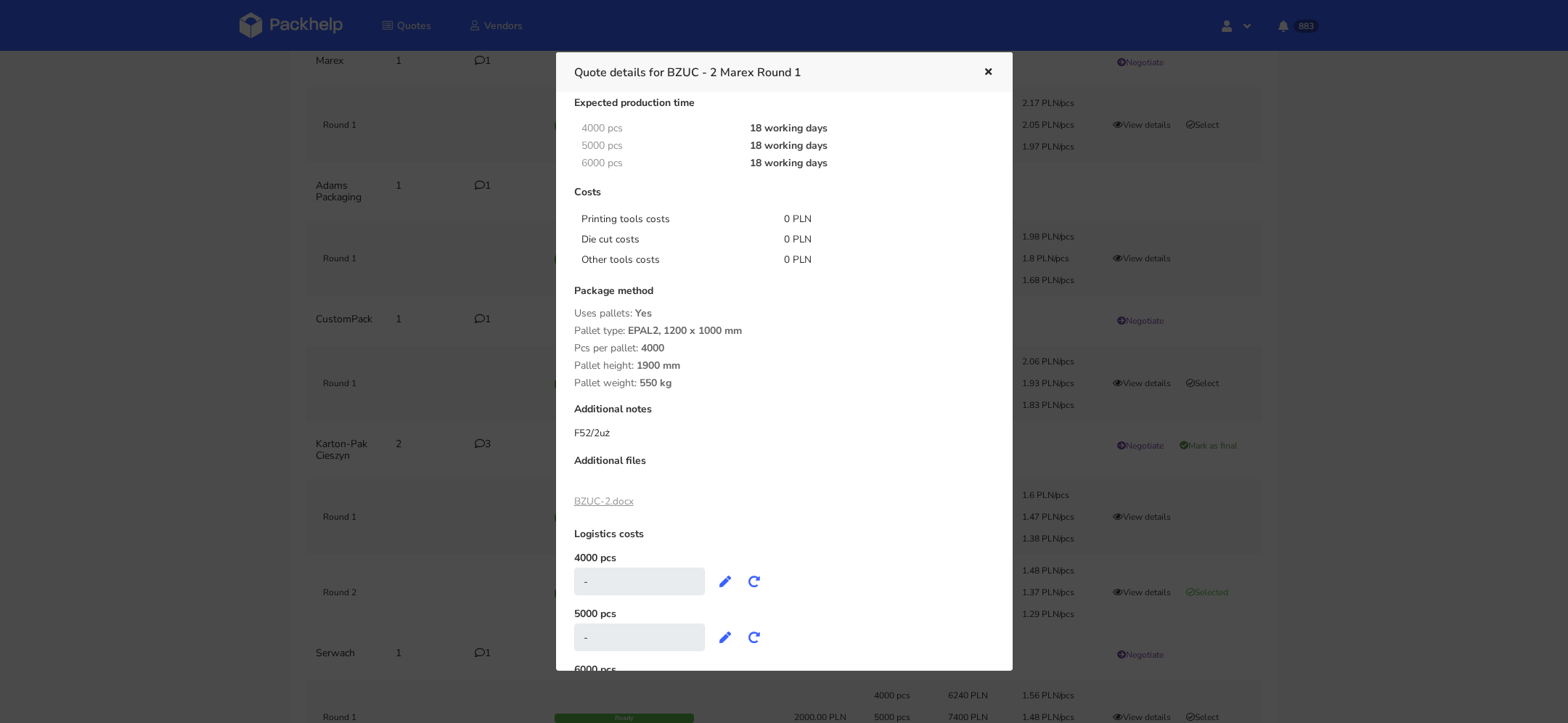
click at [606, 503] on link "BZUC-2.docx" at bounding box center [604, 501] width 59 height 14
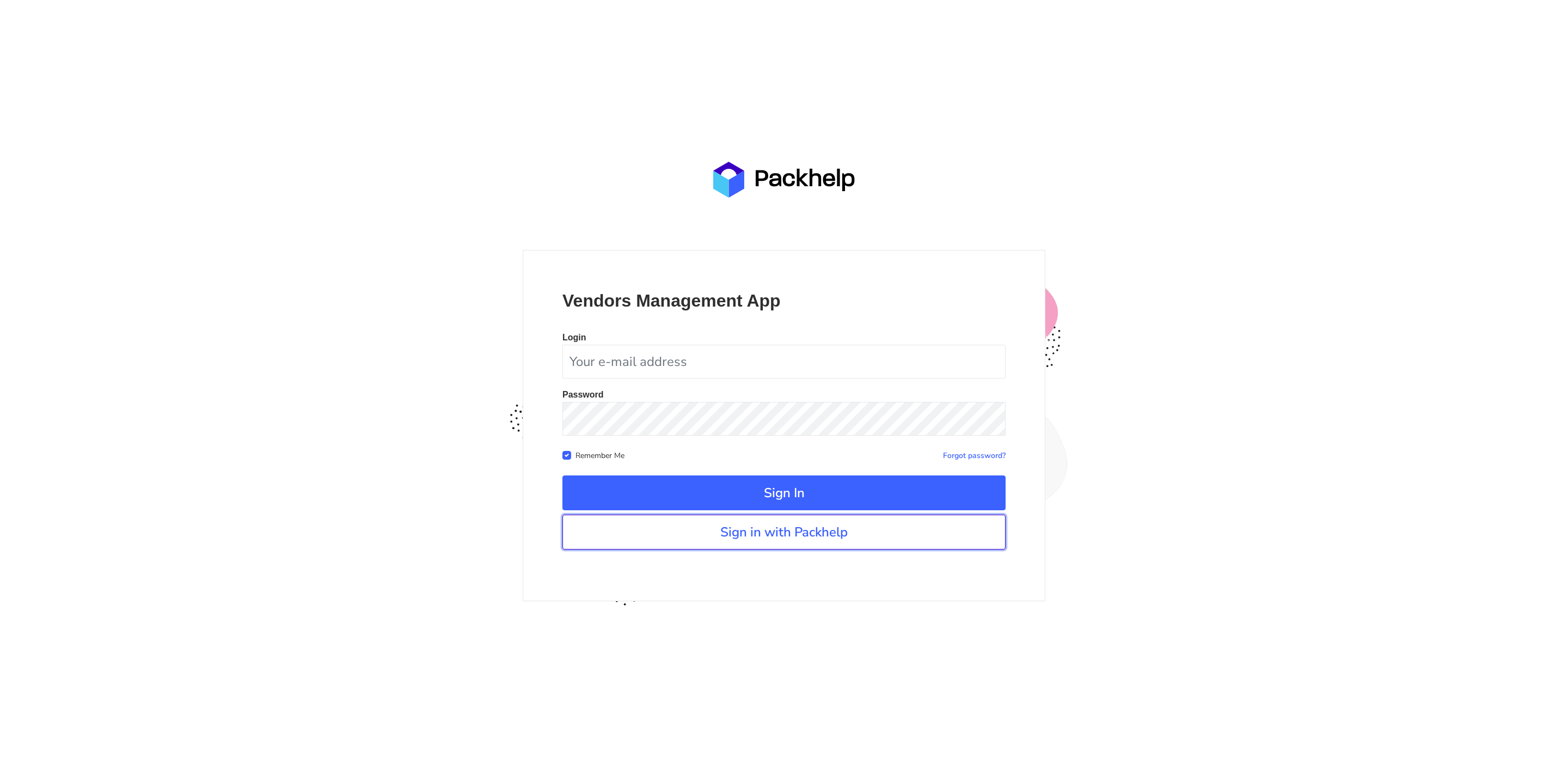
click at [734, 532] on link "Sign in with Packhelp" at bounding box center [784, 532] width 443 height 35
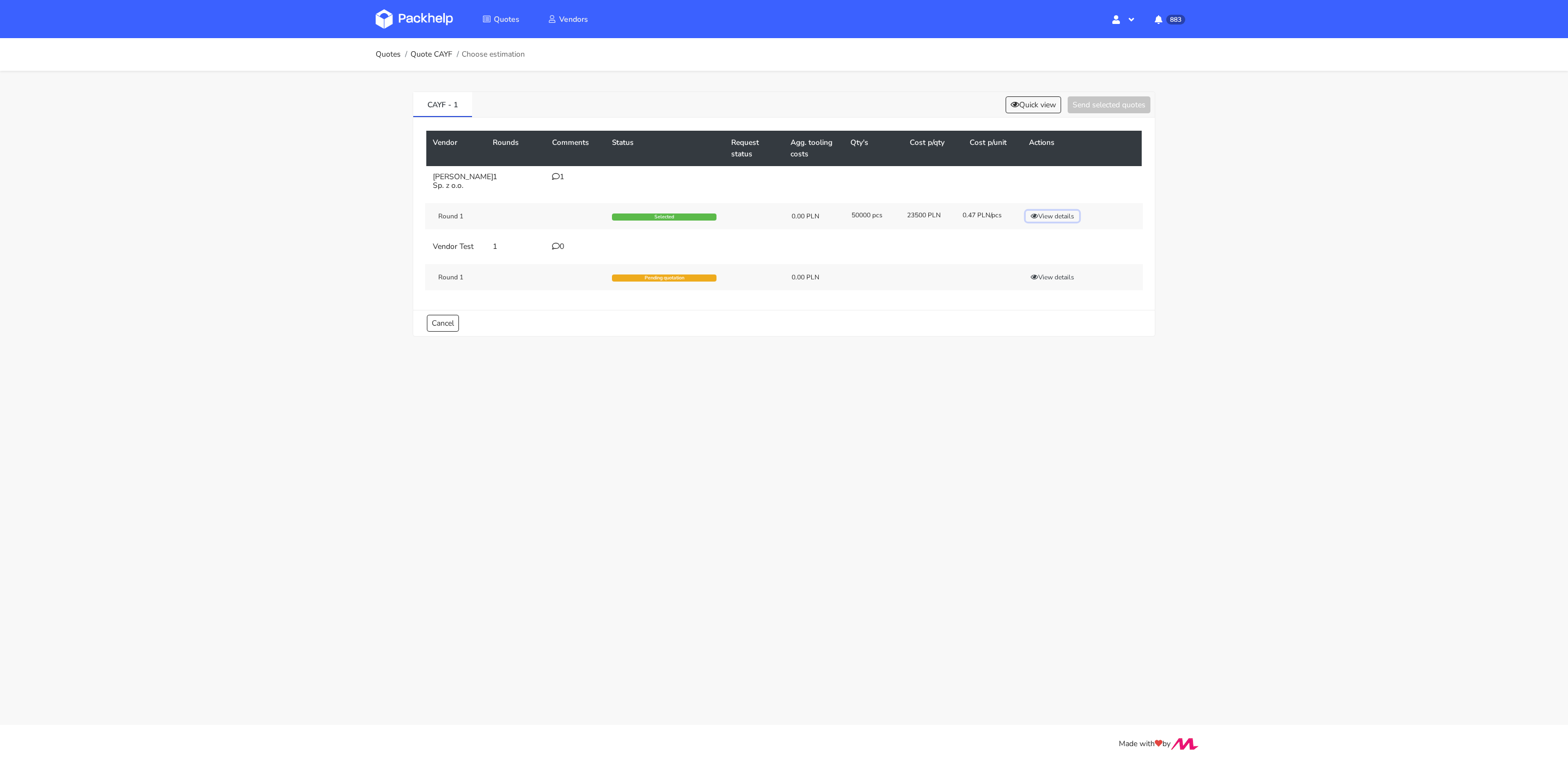
click at [1055, 222] on button "View details" at bounding box center [1052, 216] width 54 height 11
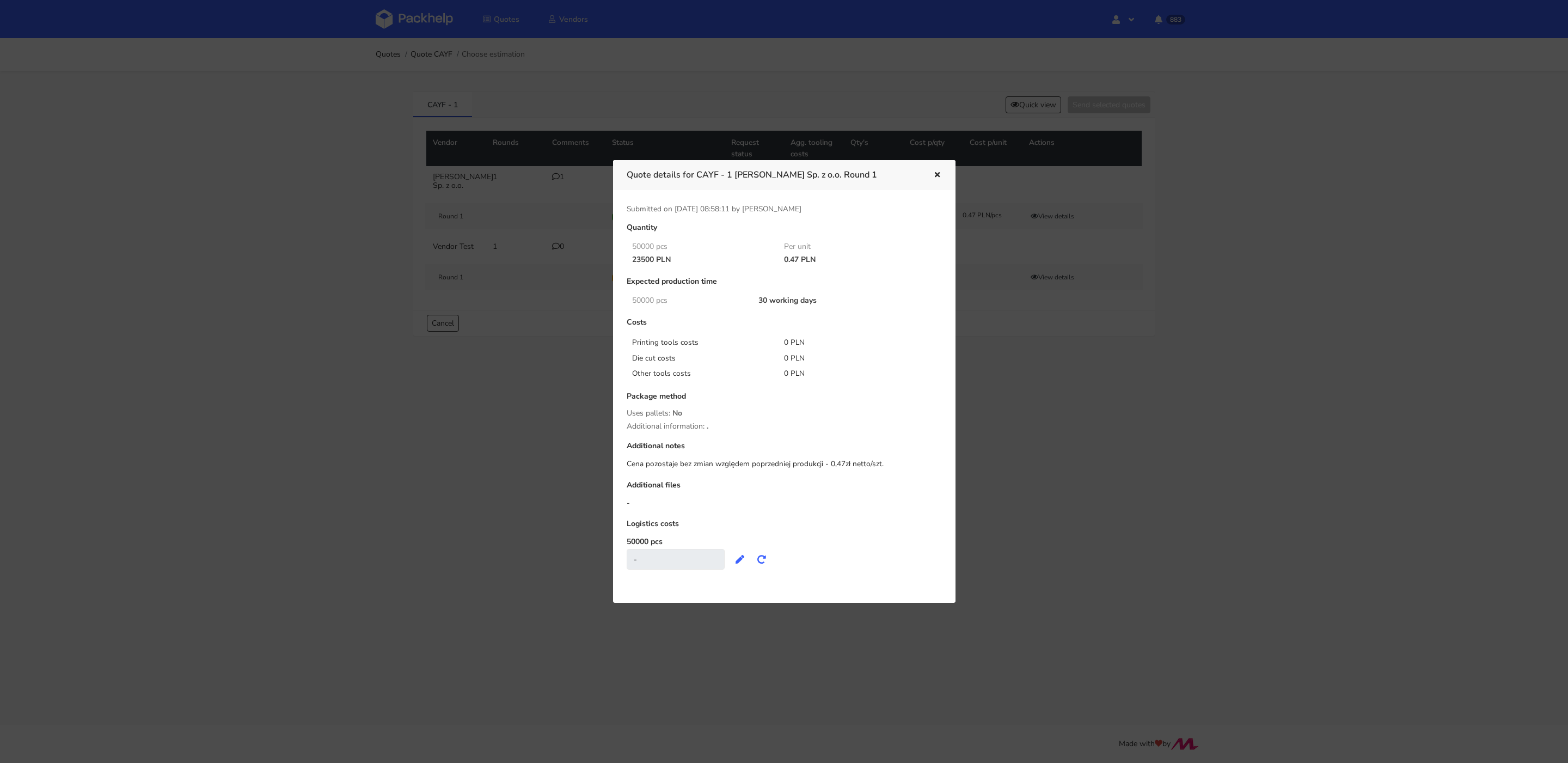
click at [936, 172] on icon "button" at bounding box center [937, 175] width 9 height 8
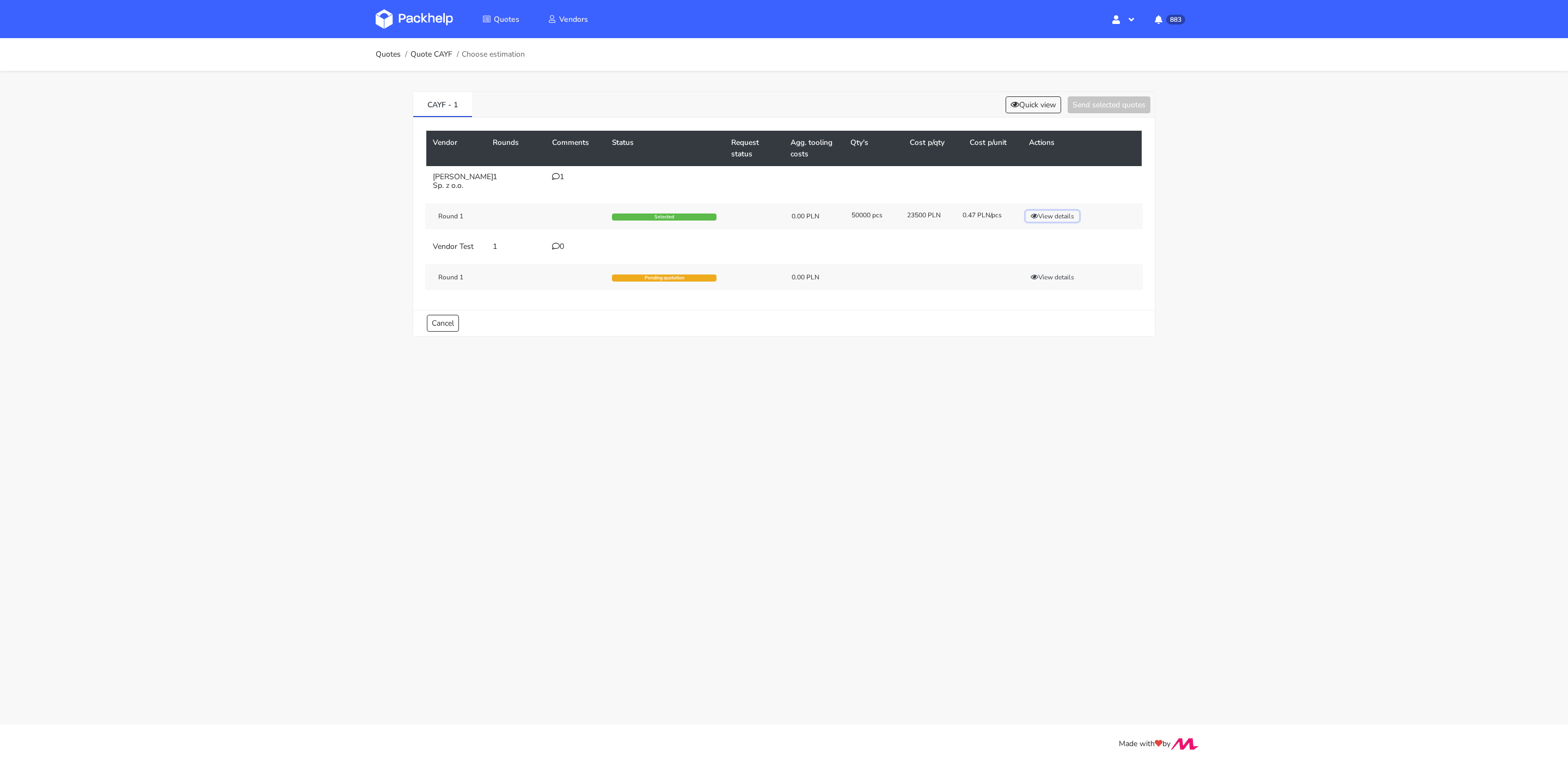
click at [1057, 219] on button "View details" at bounding box center [1052, 216] width 54 height 11
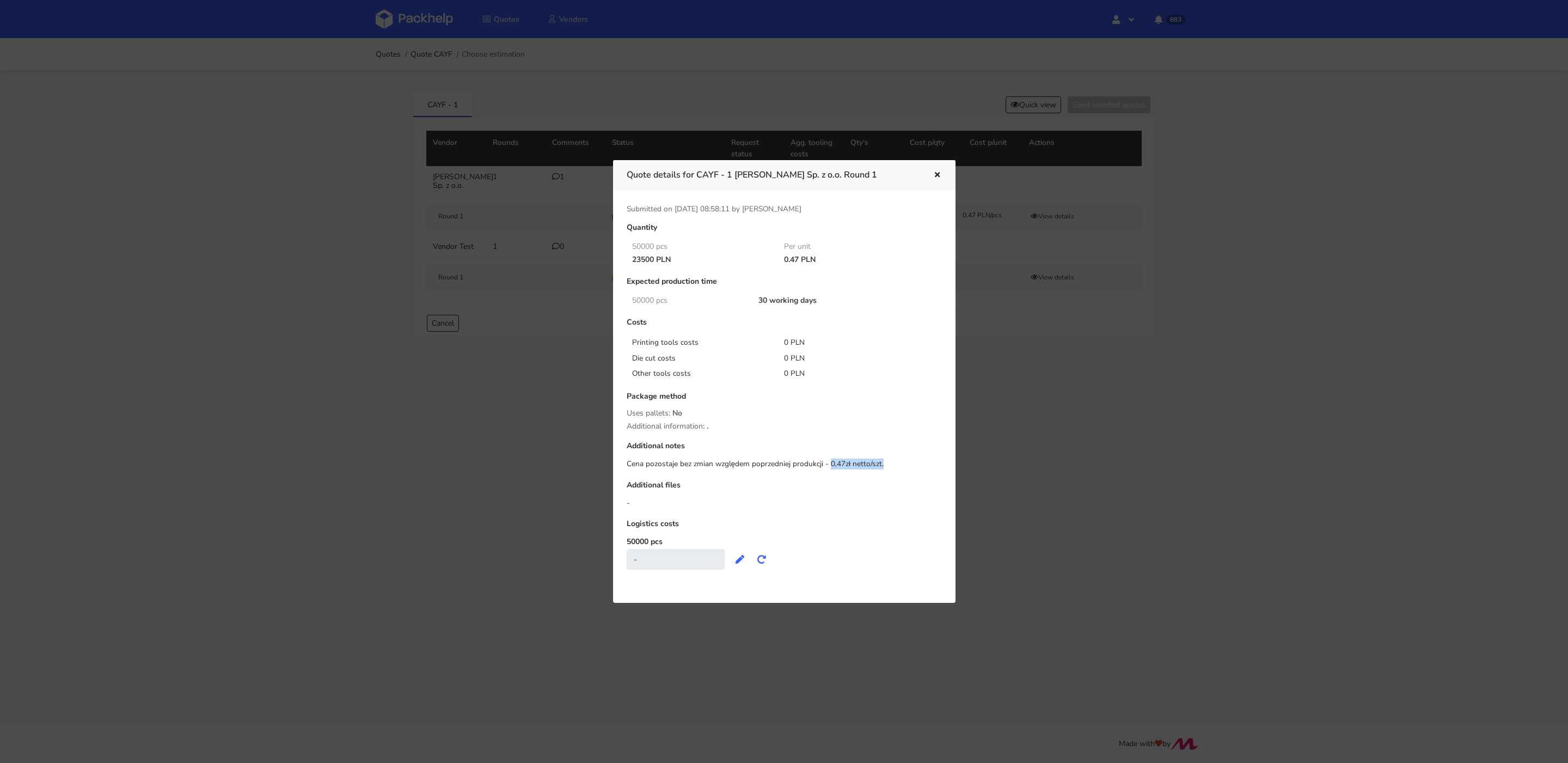
drag, startPoint x: 830, startPoint y: 462, endPoint x: 895, endPoint y: 462, distance: 65.0
click at [895, 462] on div "Cena pozostaje bez zmian względem poprzedniej produkcji - 0,47zł netto/szt." at bounding box center [785, 464] width 315 height 11
click at [941, 172] on icon "button" at bounding box center [937, 175] width 9 height 8
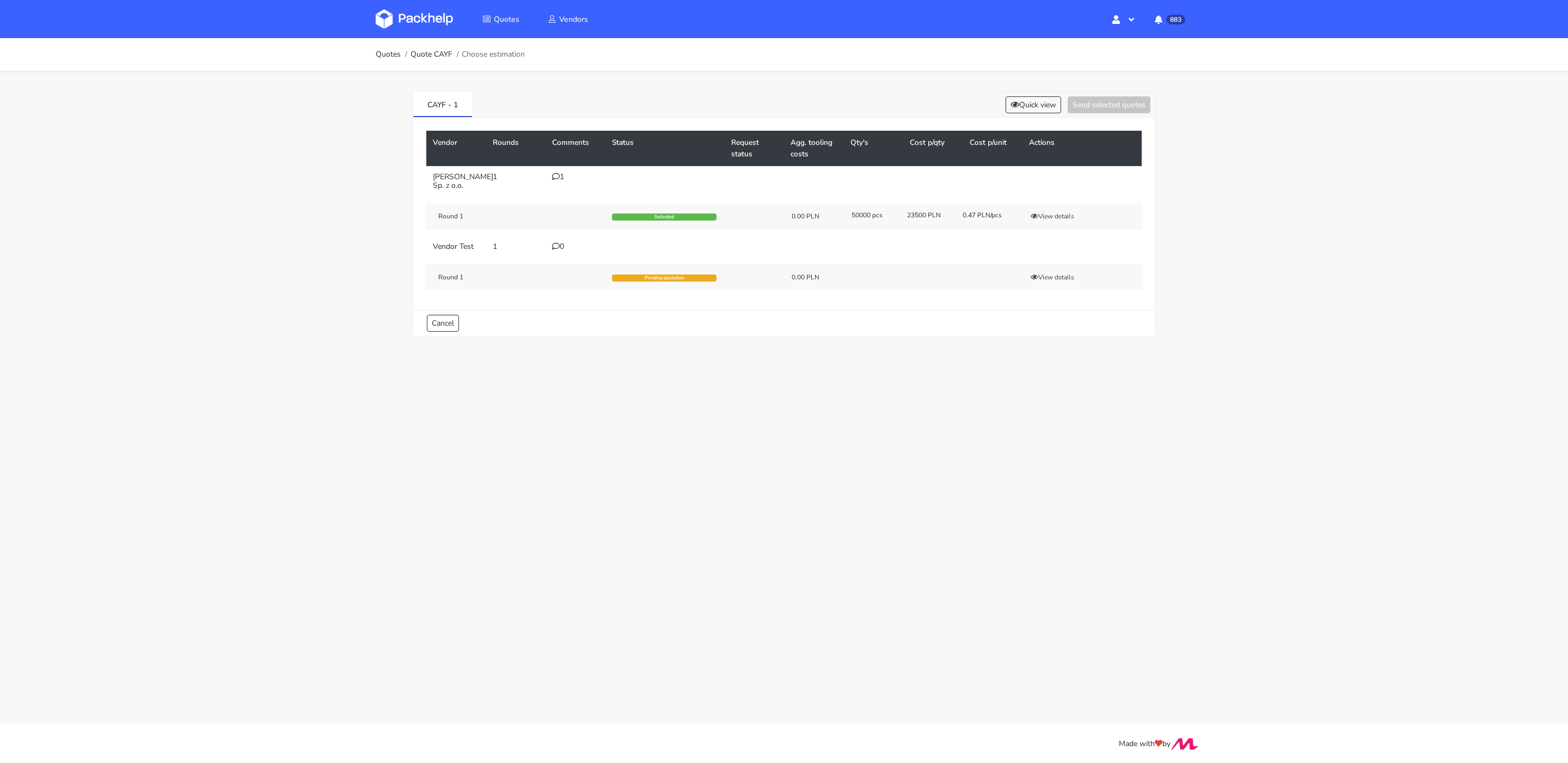
click at [422, 60] on ol "Quotes Quote CAYF Choose estimation" at bounding box center [450, 55] width 149 height 22
click at [422, 54] on link "Quote CAYF" at bounding box center [431, 54] width 42 height 9
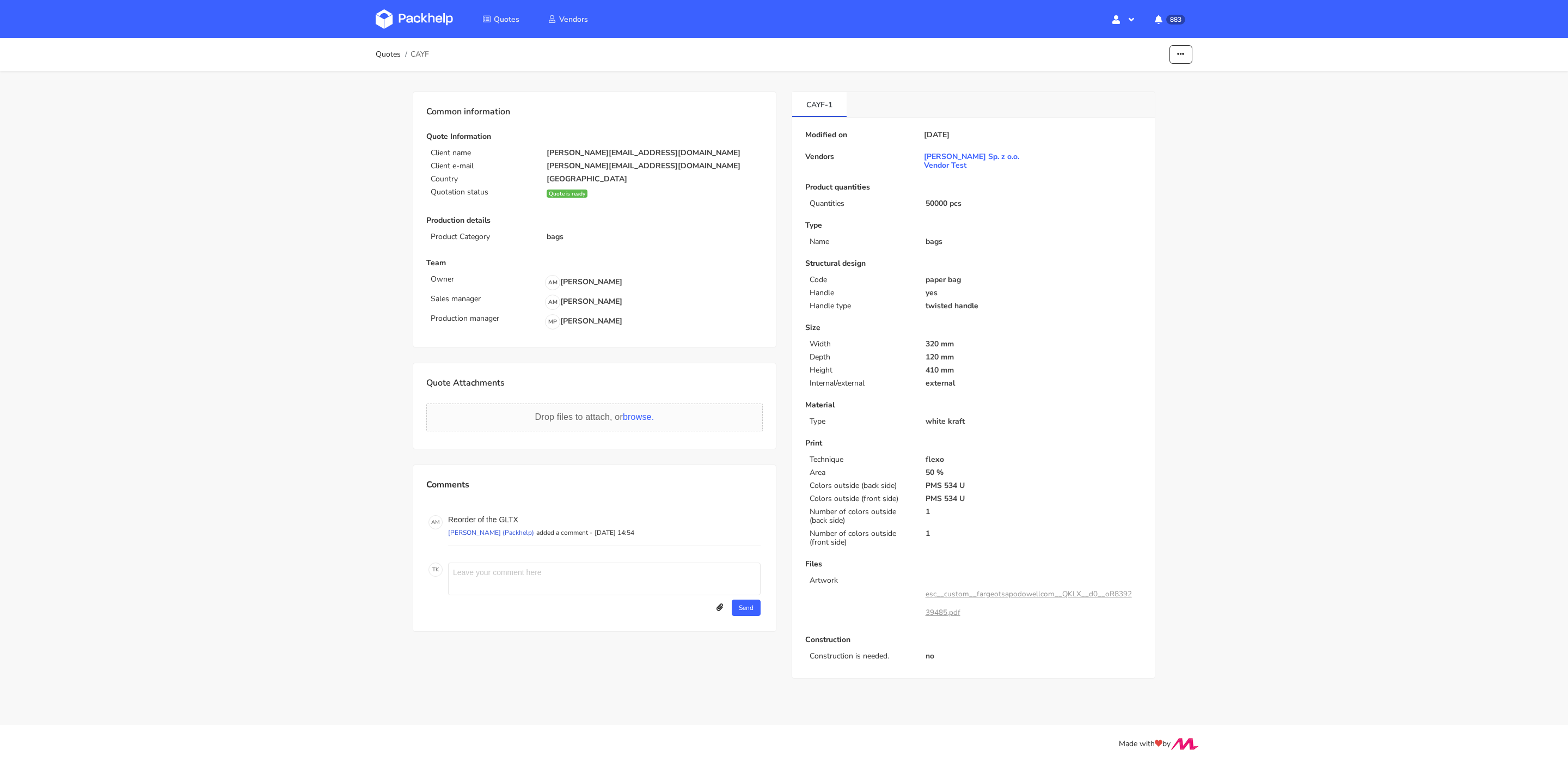
drag, startPoint x: 625, startPoint y: 323, endPoint x: 608, endPoint y: 321, distance: 17.1
click at [608, 321] on div "Production manager MP Michał Palasek" at bounding box center [594, 322] width 337 height 15
click at [640, 320] on div "Production manager MP Michał Palasek" at bounding box center [594, 322] width 337 height 15
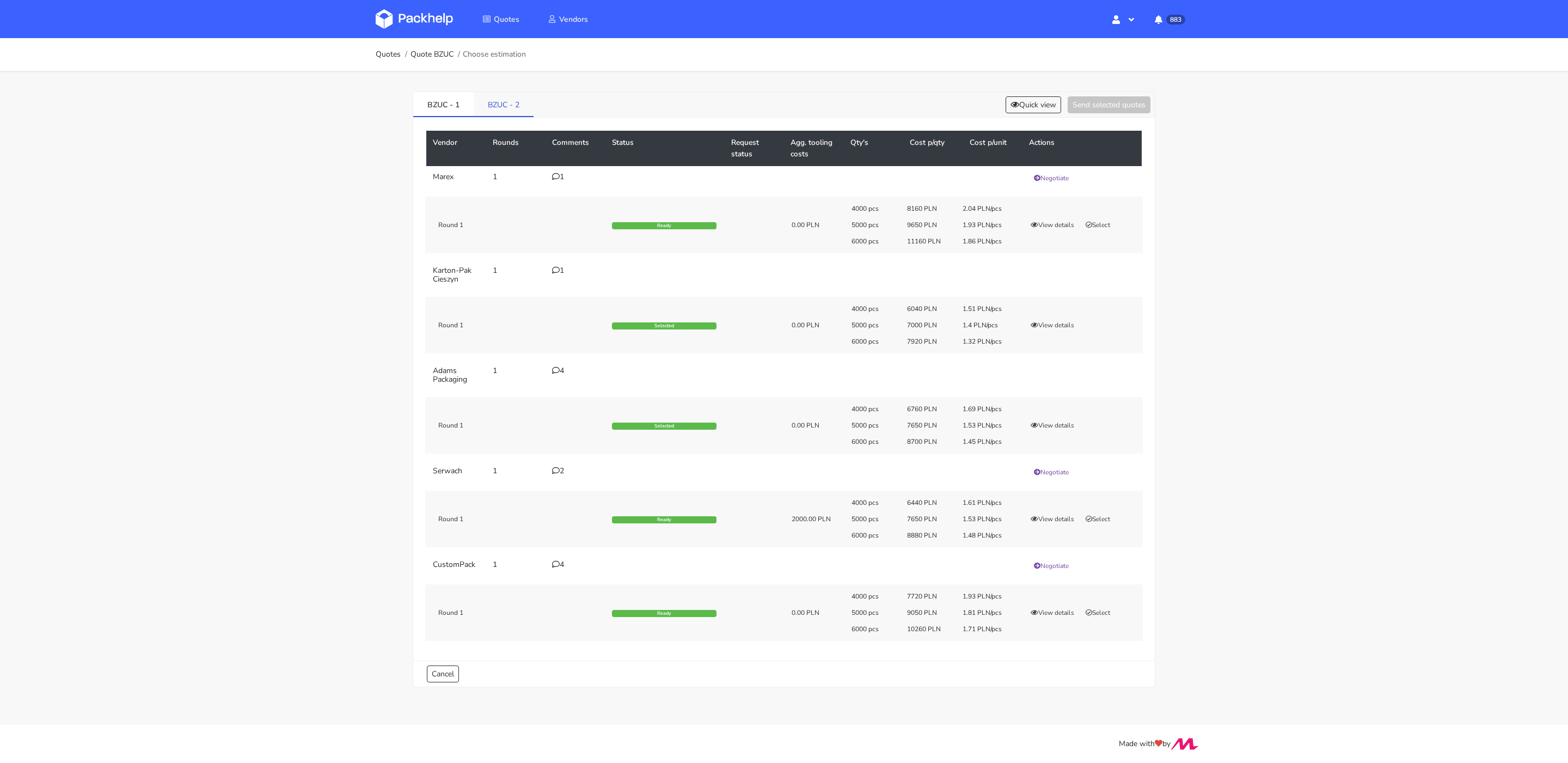
click at [511, 99] on link "BZUC - 2" at bounding box center [503, 104] width 60 height 24
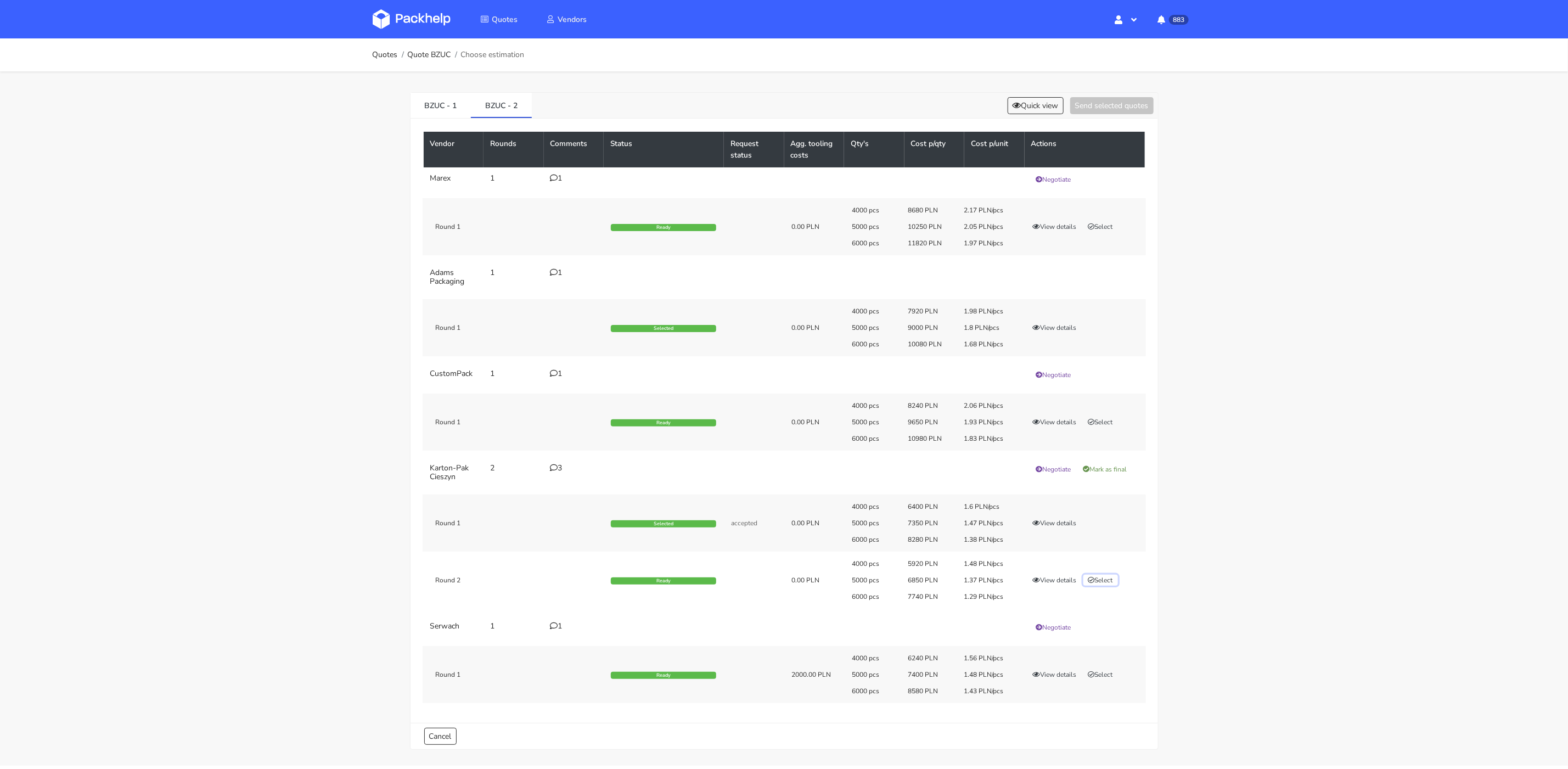
click at [1095, 577] on icon "button" at bounding box center [1092, 580] width 7 height 7
click at [1105, 108] on button "Send selected quotes ( 1 )" at bounding box center [1104, 106] width 99 height 17
